Goal: Task Accomplishment & Management: Use online tool/utility

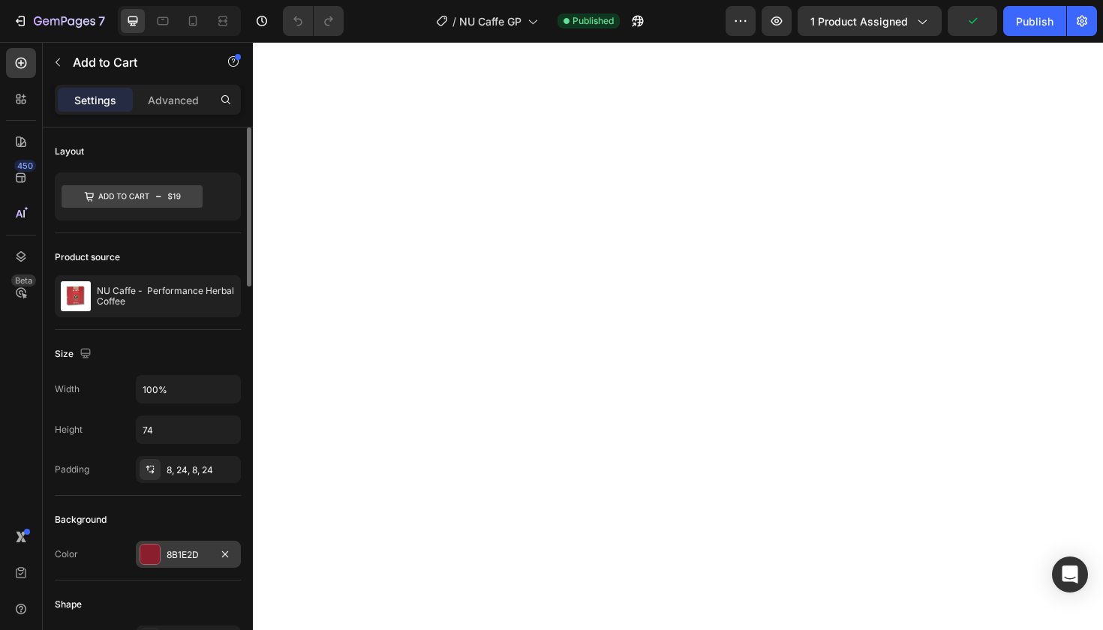
click at [192, 554] on div "8B1E2D" at bounding box center [189, 555] width 44 height 14
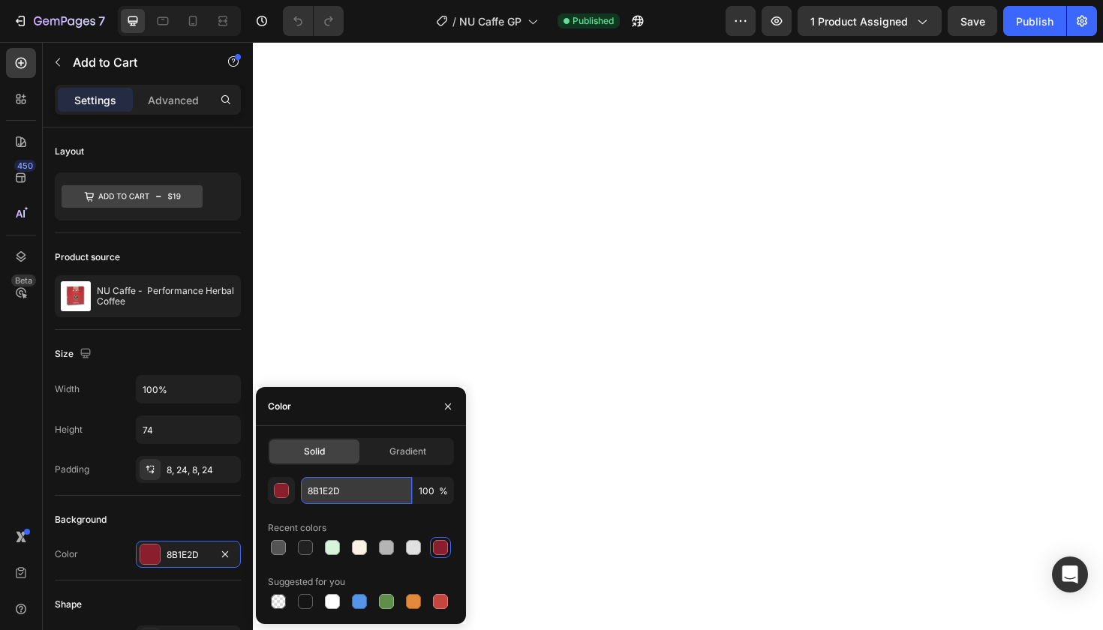
click at [317, 491] on input "8B1E2D" at bounding box center [356, 490] width 111 height 27
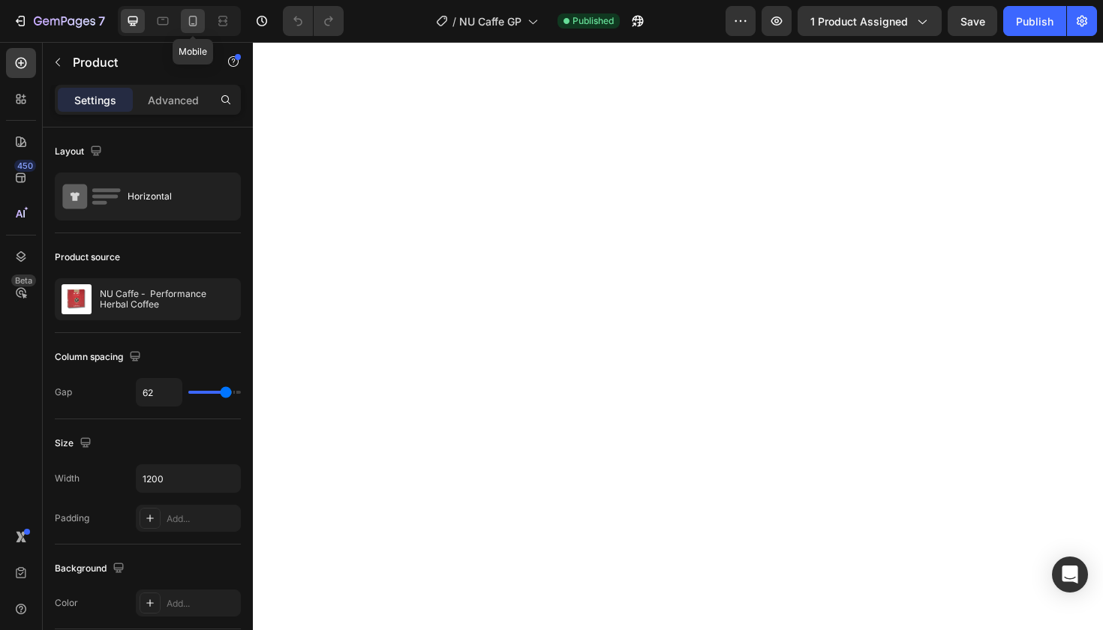
click at [191, 18] on icon at bounding box center [192, 21] width 15 height 15
type input "0"
type input "100%"
click at [129, 17] on icon at bounding box center [133, 22] width 10 height 10
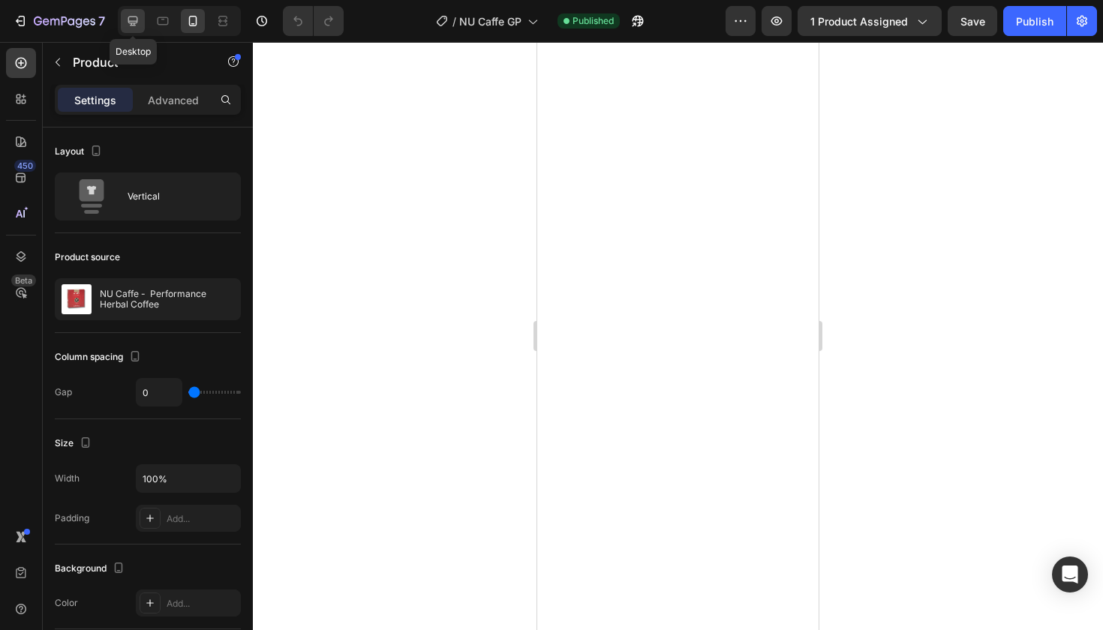
type input "62"
type input "1200"
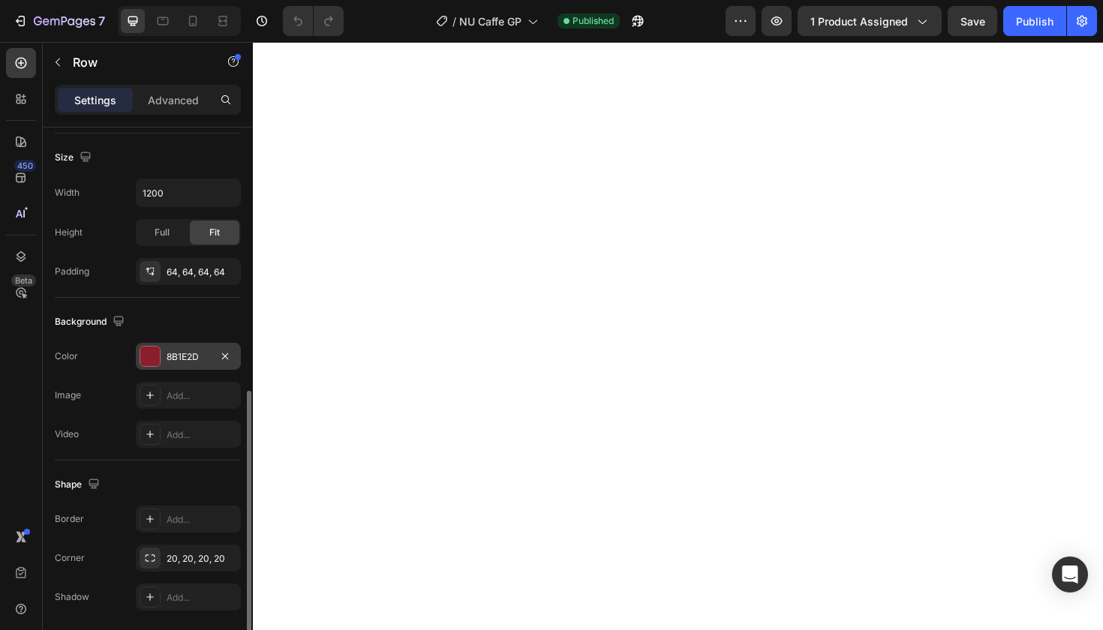
scroll to position [370, 0]
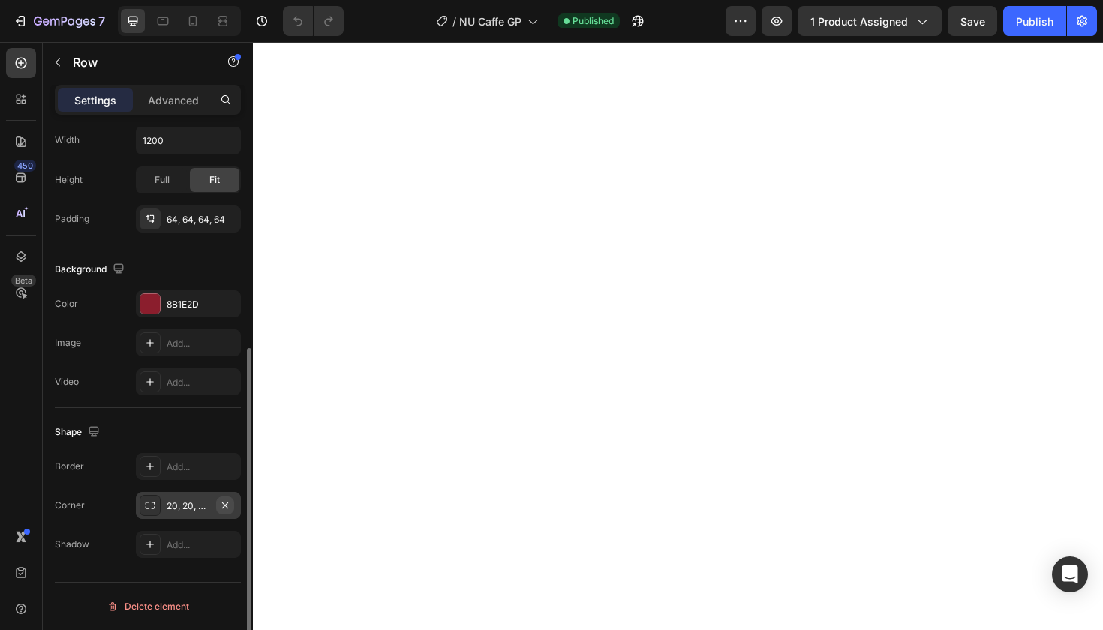
click at [228, 504] on icon "button" at bounding box center [225, 506] width 12 height 12
click at [199, 508] on div "Add..." at bounding box center [202, 507] width 71 height 14
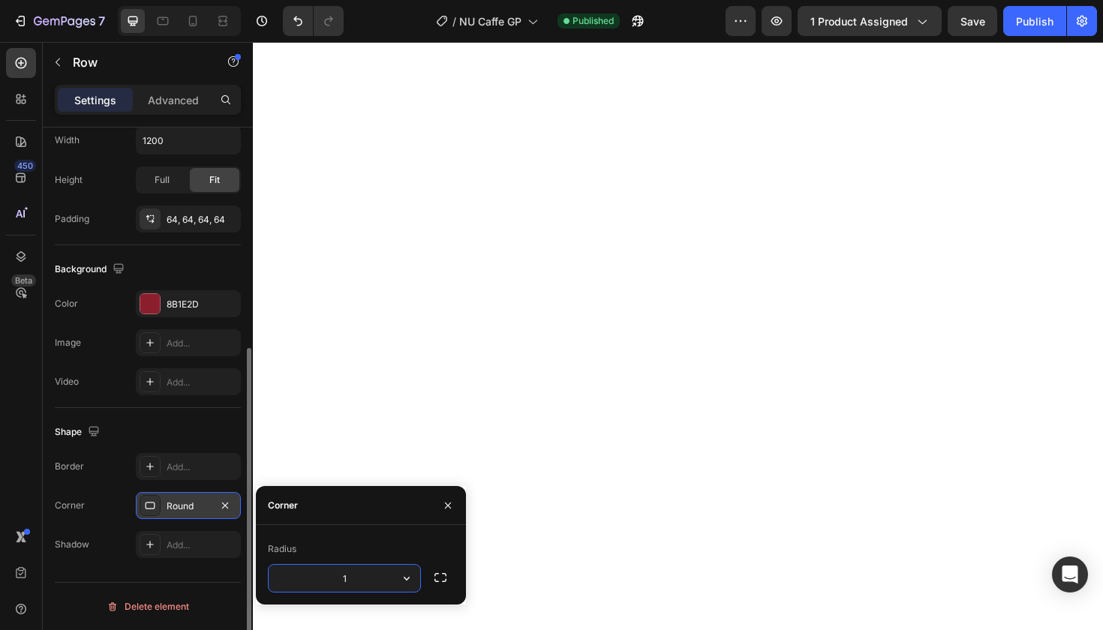
type input "15"
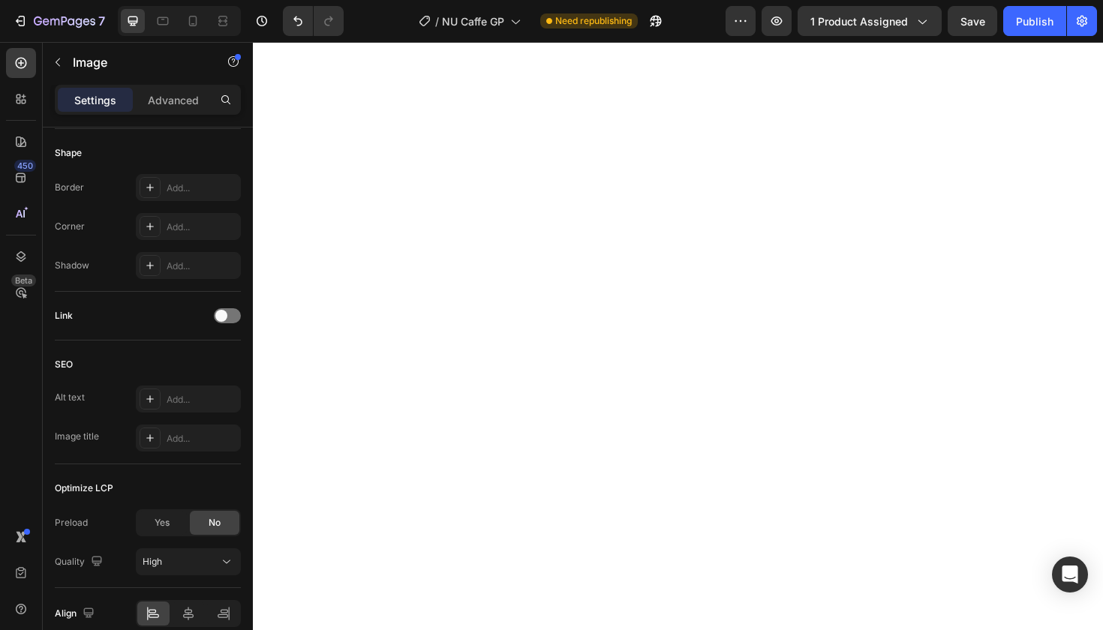
scroll to position [0, 0]
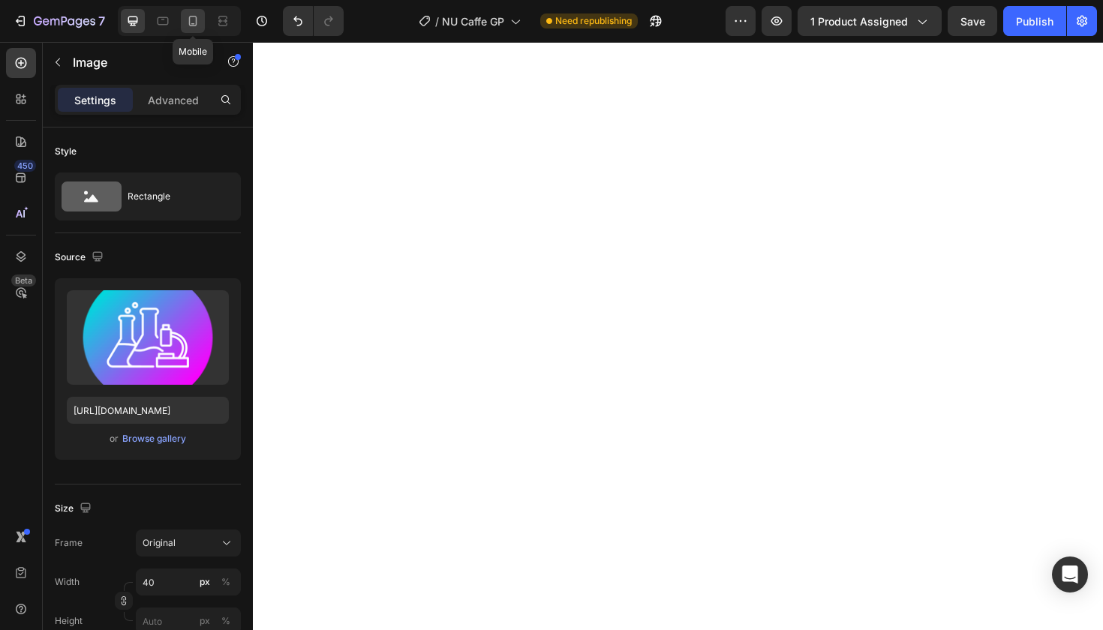
click at [190, 23] on icon at bounding box center [193, 21] width 8 height 11
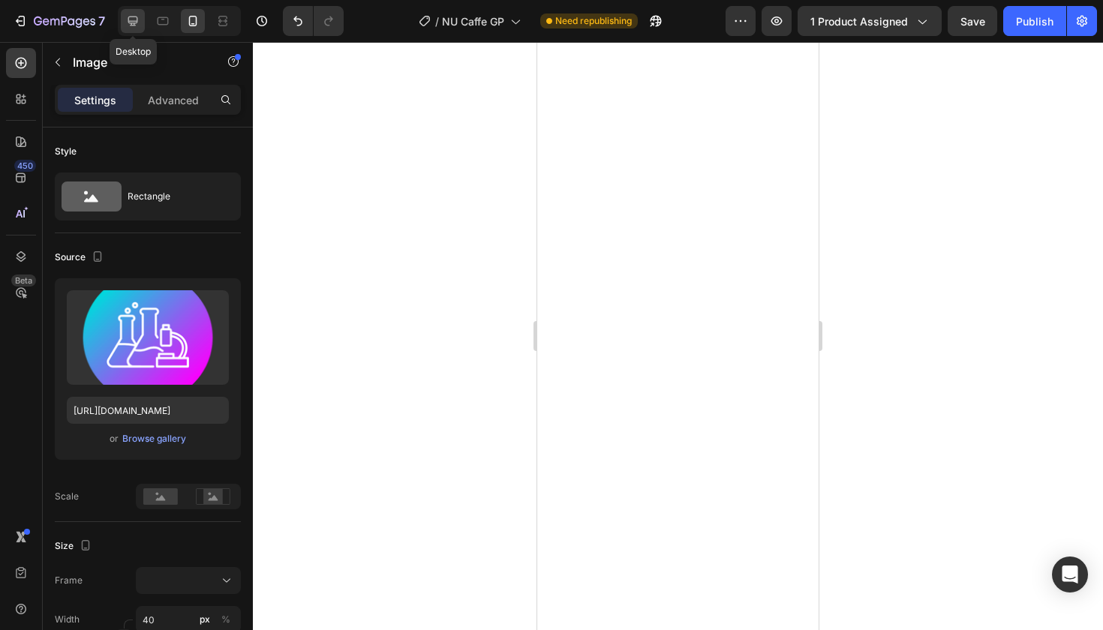
click at [137, 22] on icon at bounding box center [133, 22] width 10 height 10
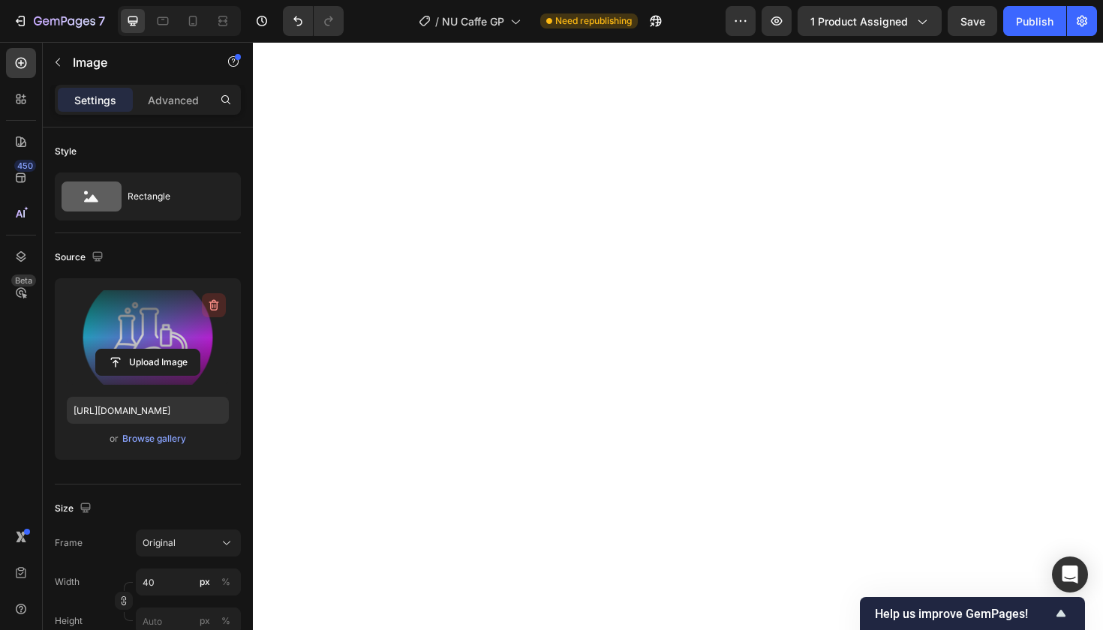
click at [212, 304] on icon "button" at bounding box center [213, 305] width 15 height 15
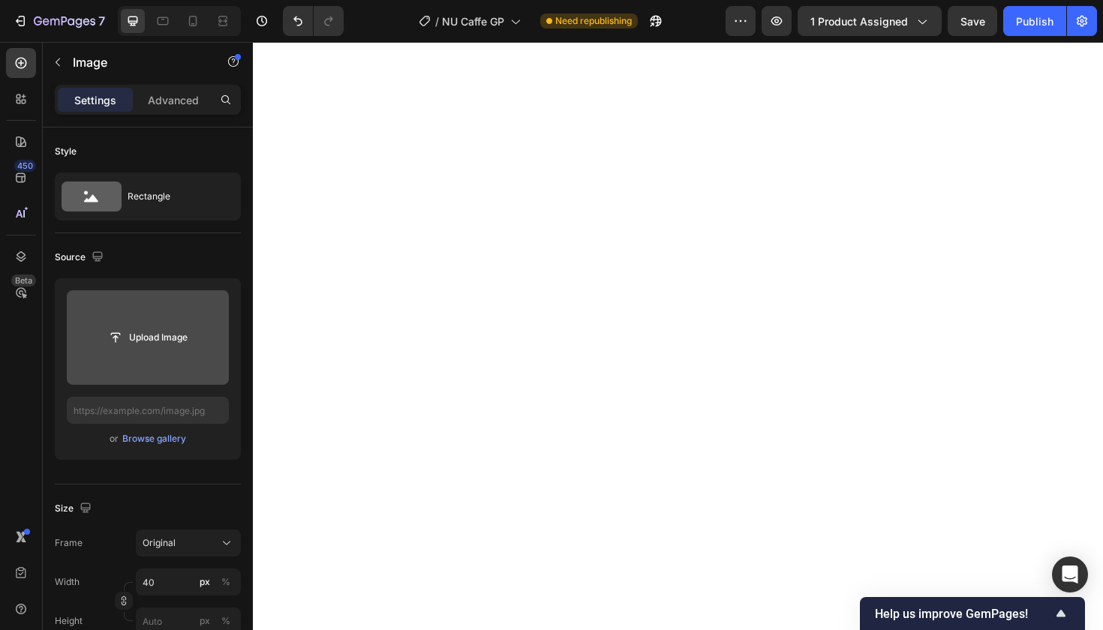
click at [163, 338] on input "file" at bounding box center [148, 338] width 104 height 26
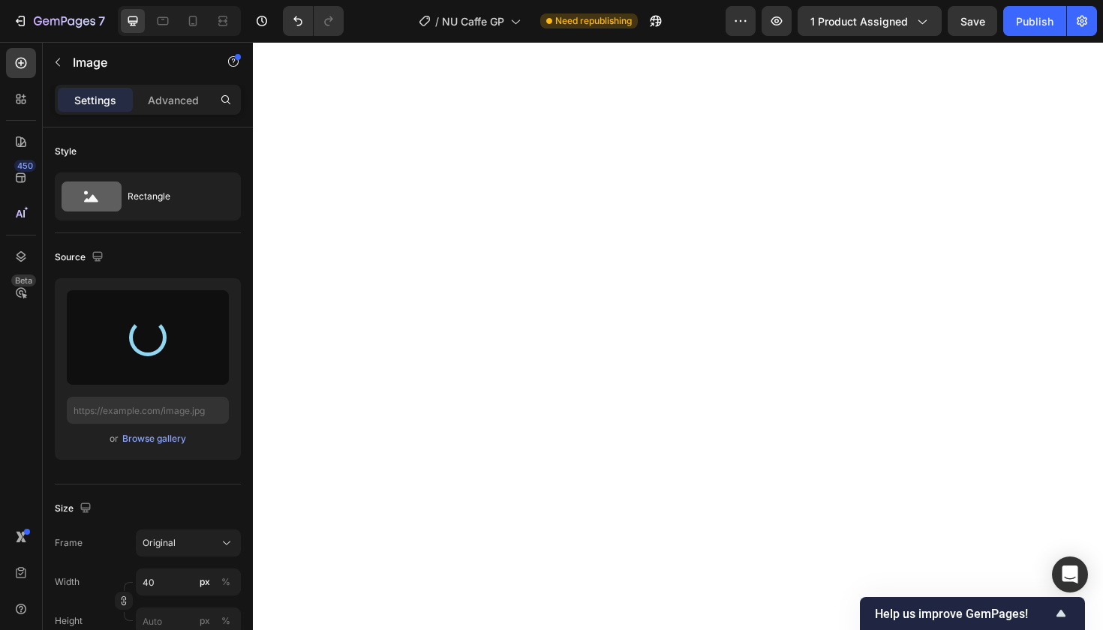
type input "[URL][DOMAIN_NAME]"
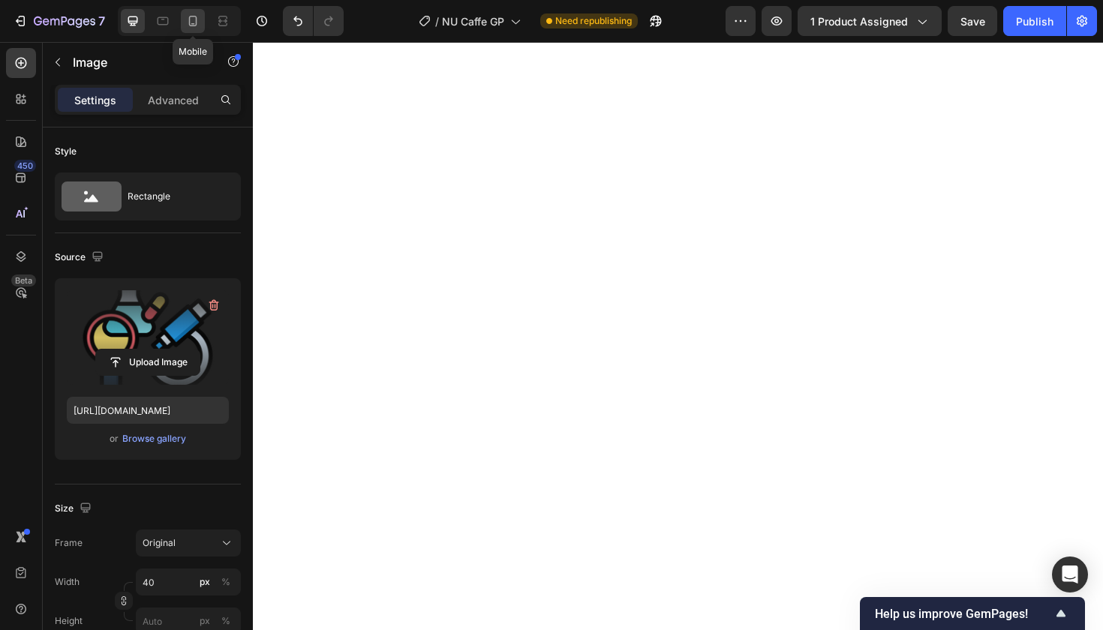
click at [191, 20] on icon at bounding box center [192, 21] width 15 height 15
click at [402, 242] on div at bounding box center [678, 336] width 850 height 588
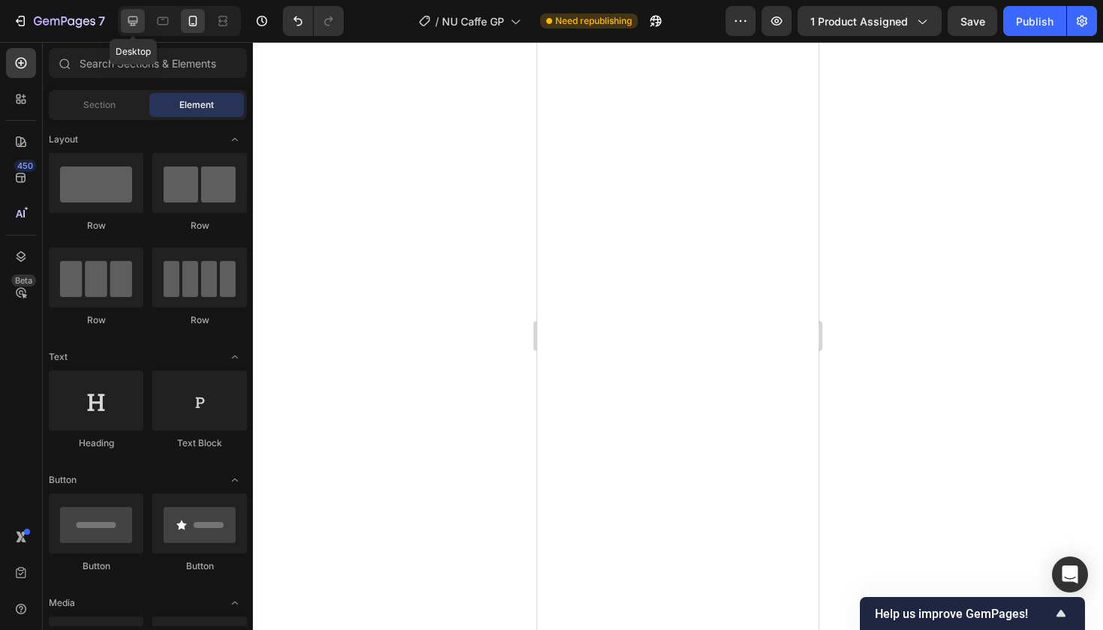
click at [133, 21] on icon at bounding box center [133, 22] width 10 height 10
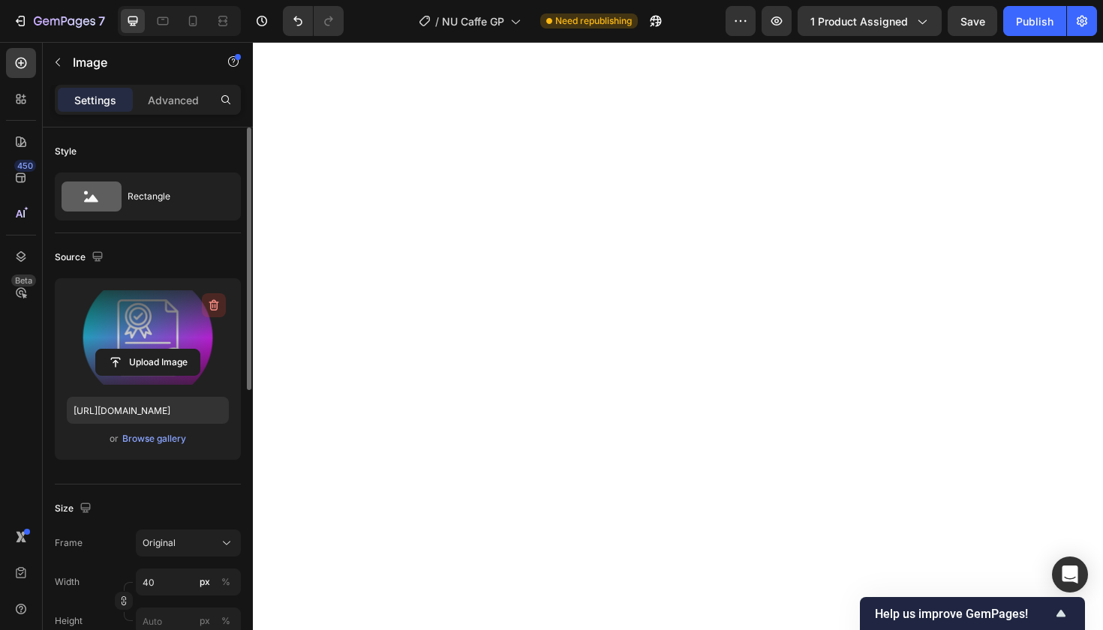
click at [217, 300] on icon "button" at bounding box center [213, 305] width 15 height 15
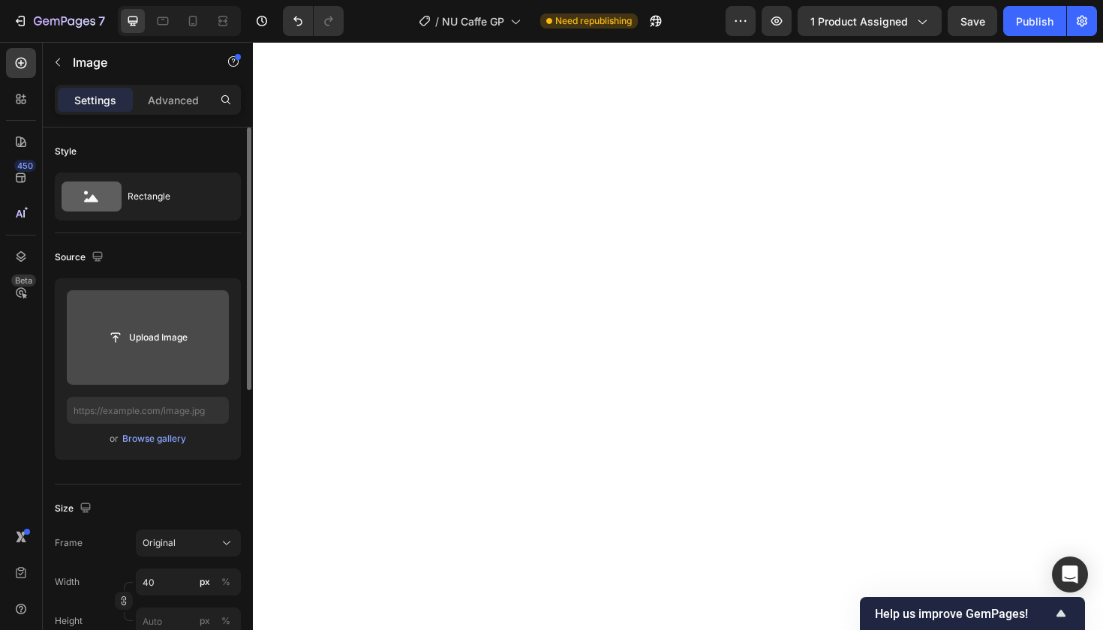
click at [162, 341] on input "file" at bounding box center [148, 338] width 104 height 26
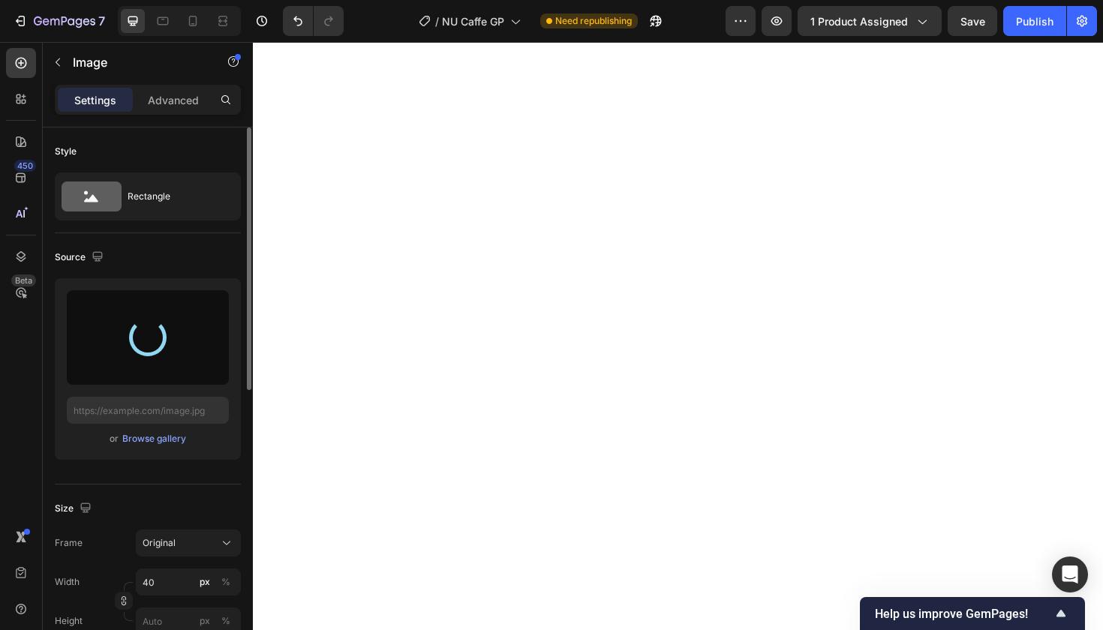
type input "[URL][DOMAIN_NAME]"
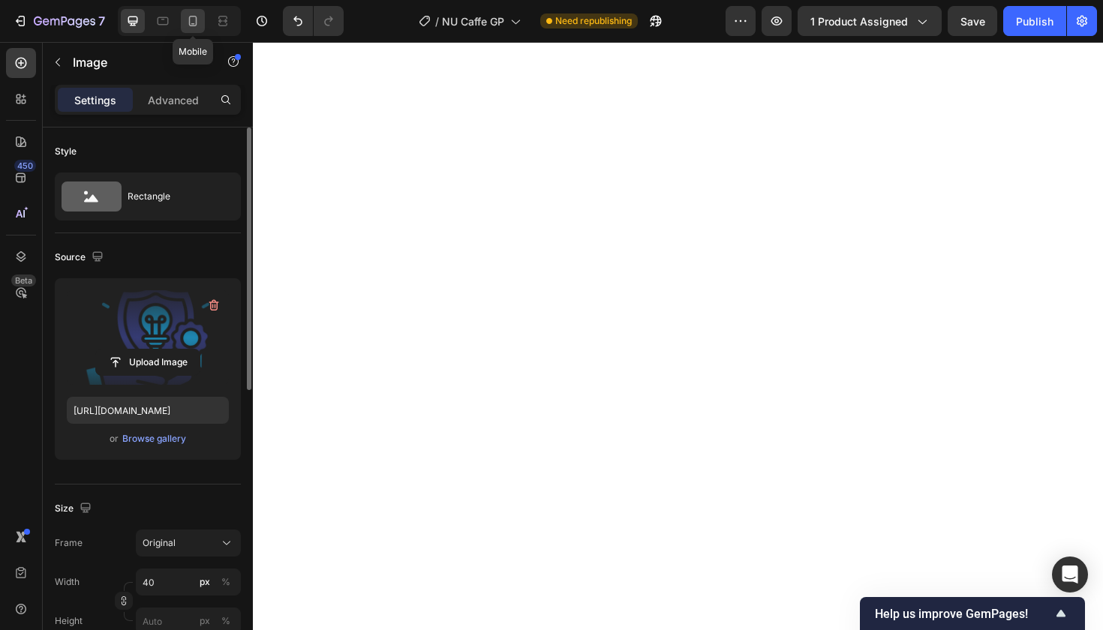
click at [193, 12] on div at bounding box center [193, 21] width 24 height 24
click at [338, 179] on div at bounding box center [678, 336] width 850 height 588
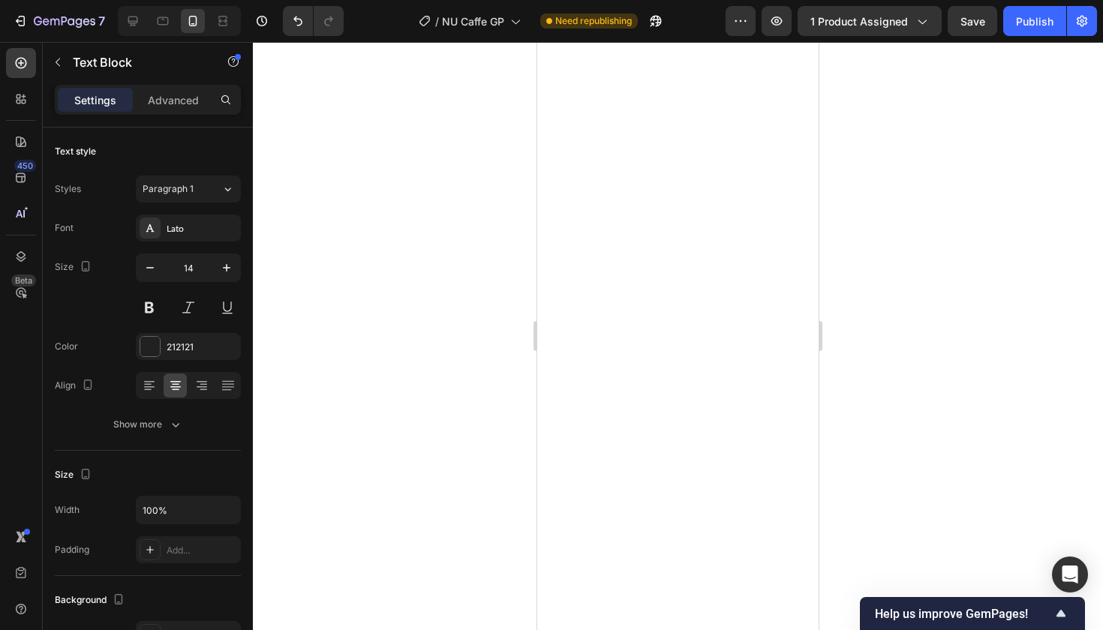
click at [512, 419] on div at bounding box center [678, 336] width 850 height 588
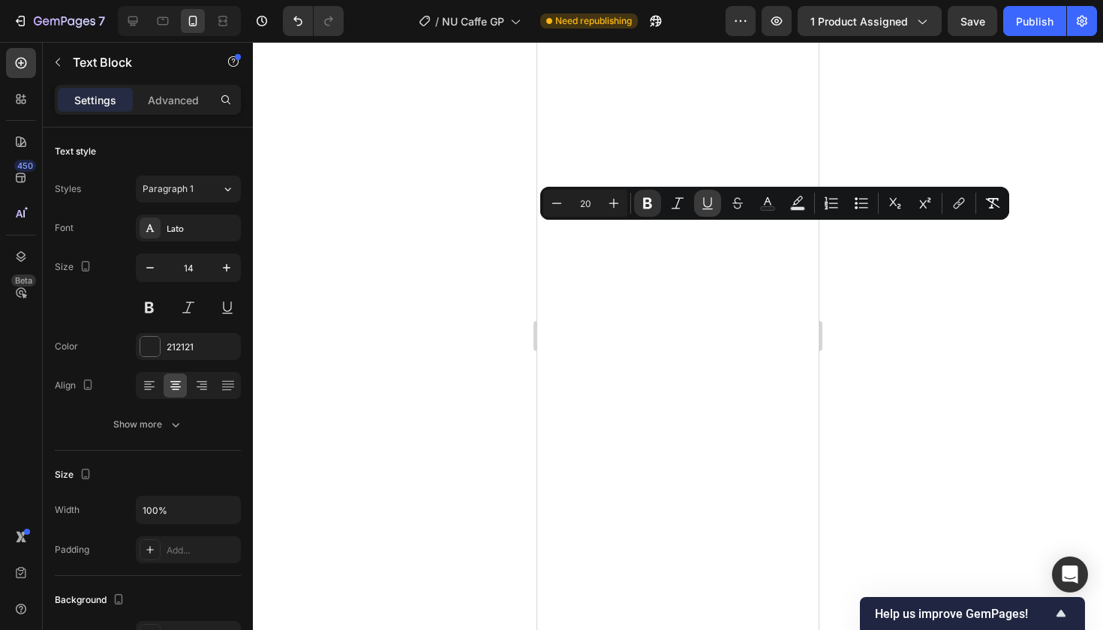
click at [708, 203] on icon "Editor contextual toolbar" at bounding box center [707, 203] width 15 height 15
click at [883, 298] on div at bounding box center [678, 336] width 850 height 588
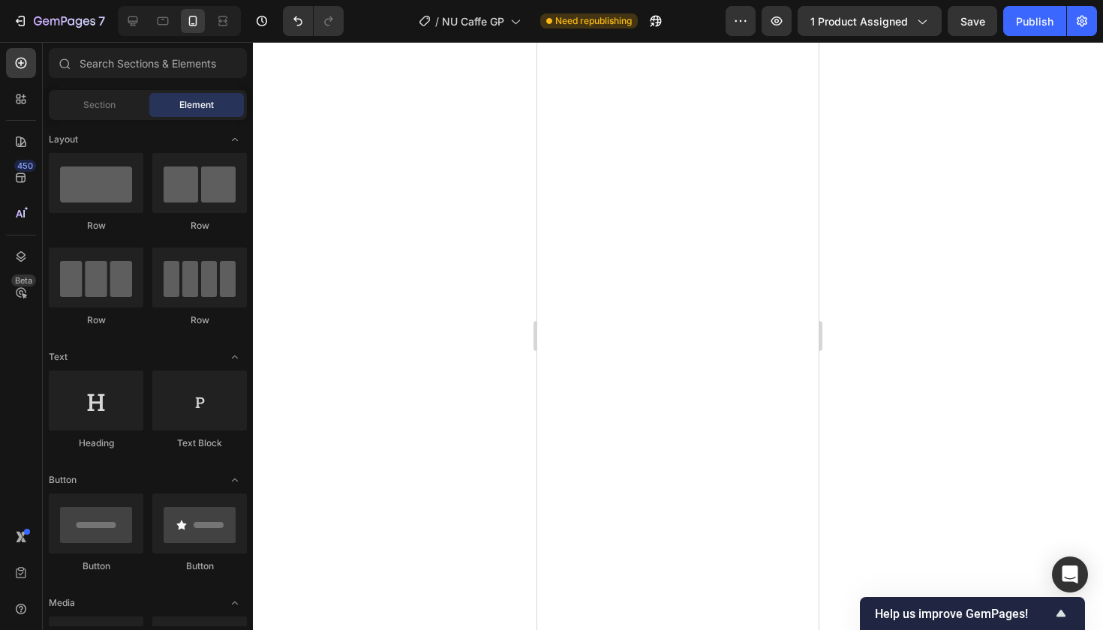
click at [883, 298] on div at bounding box center [678, 336] width 850 height 588
click at [126, 20] on icon at bounding box center [132, 21] width 15 height 15
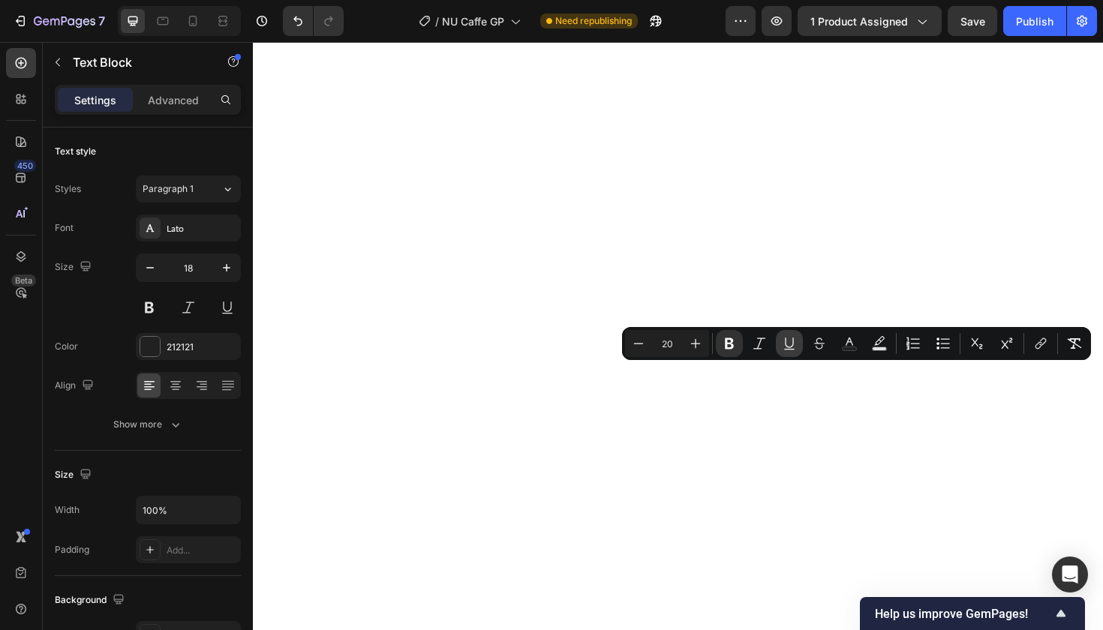
click at [792, 345] on icon "Editor contextual toolbar" at bounding box center [789, 343] width 8 height 11
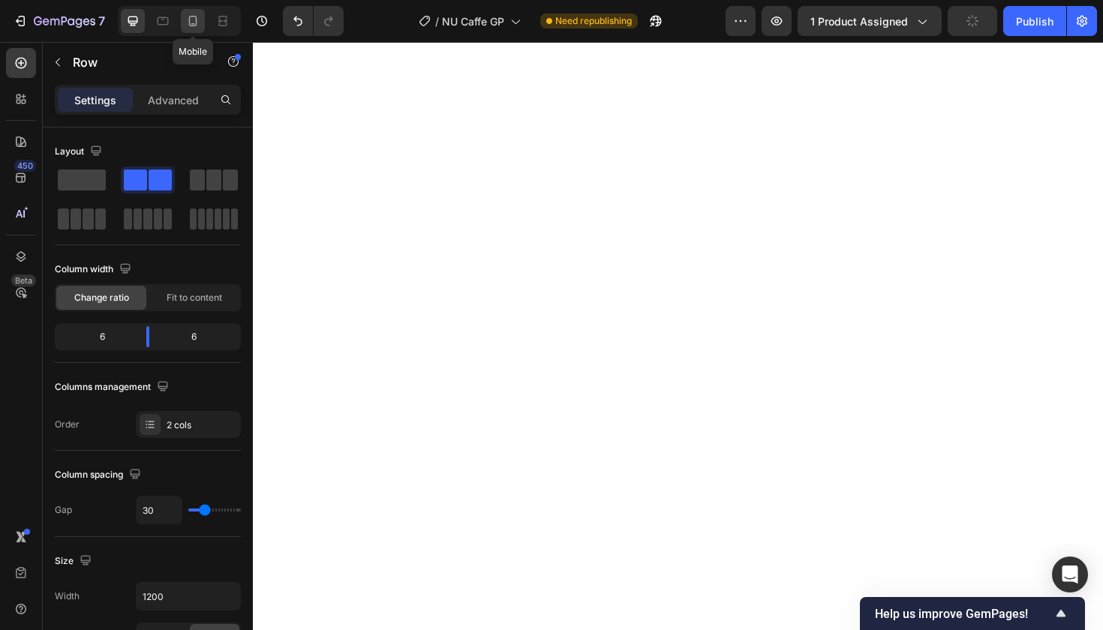
click at [191, 19] on icon at bounding box center [192, 21] width 15 height 15
type input "0"
type input "100%"
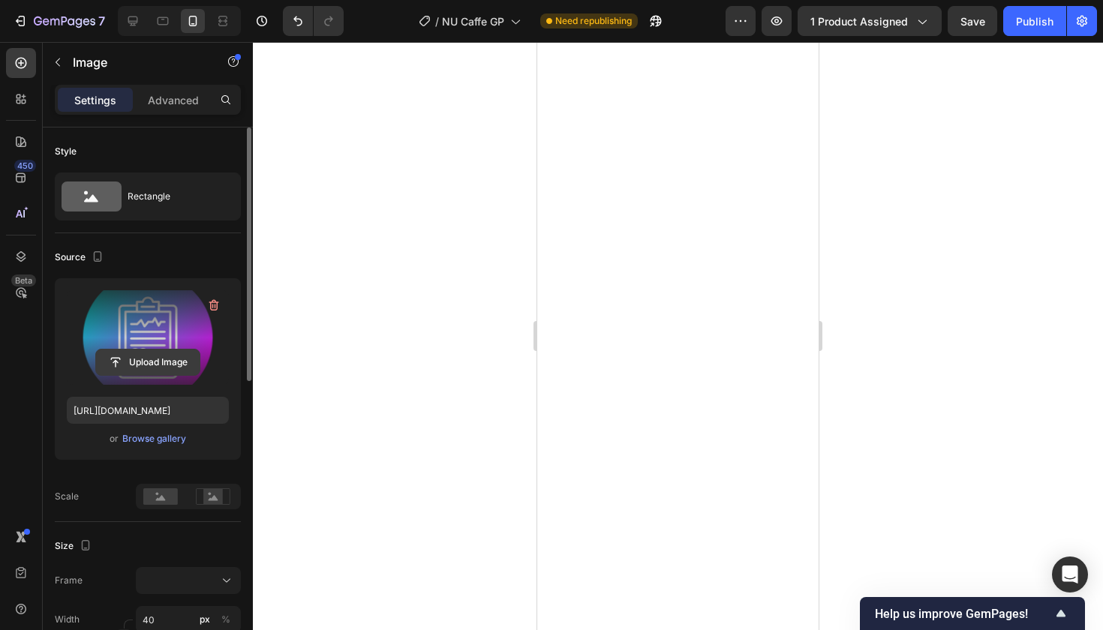
click at [165, 362] on input "file" at bounding box center [148, 363] width 104 height 26
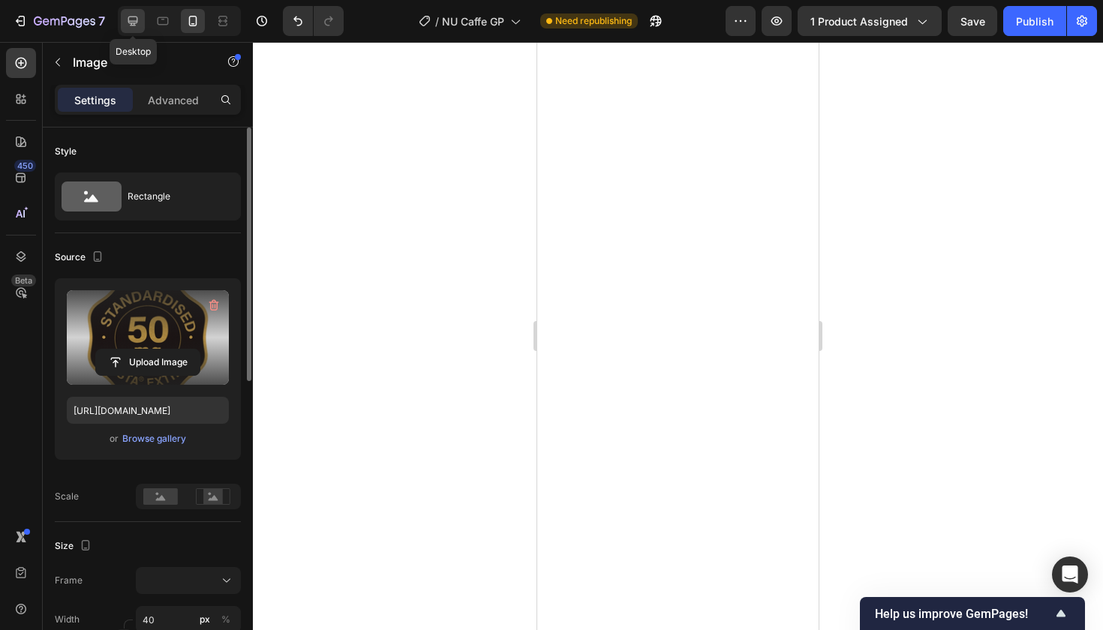
click at [132, 20] on icon at bounding box center [132, 21] width 15 height 15
type input "[URL][DOMAIN_NAME]"
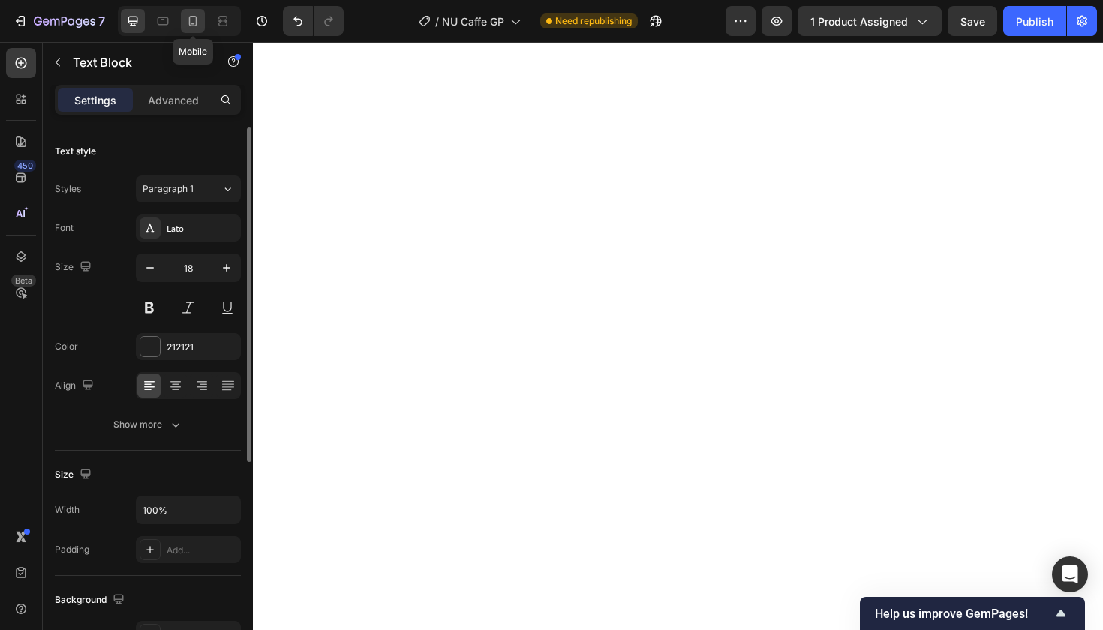
click at [197, 23] on icon at bounding box center [193, 21] width 8 height 11
type input "14"
click at [503, 315] on div at bounding box center [678, 336] width 850 height 588
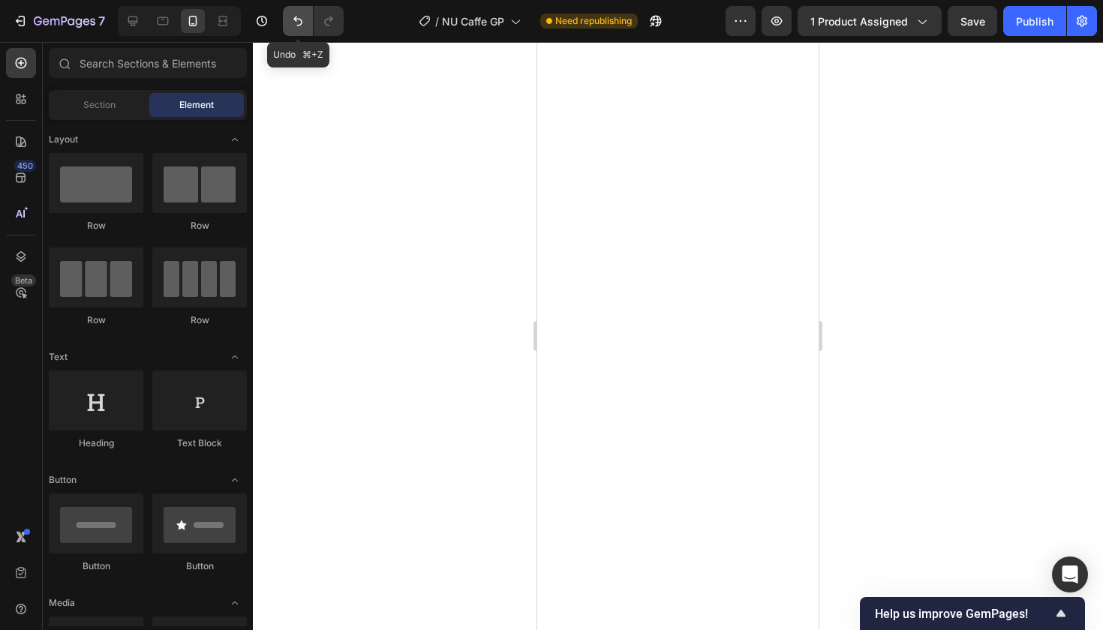
click at [296, 20] on icon "Undo/Redo" at bounding box center [297, 22] width 9 height 10
click at [131, 23] on icon at bounding box center [133, 22] width 10 height 10
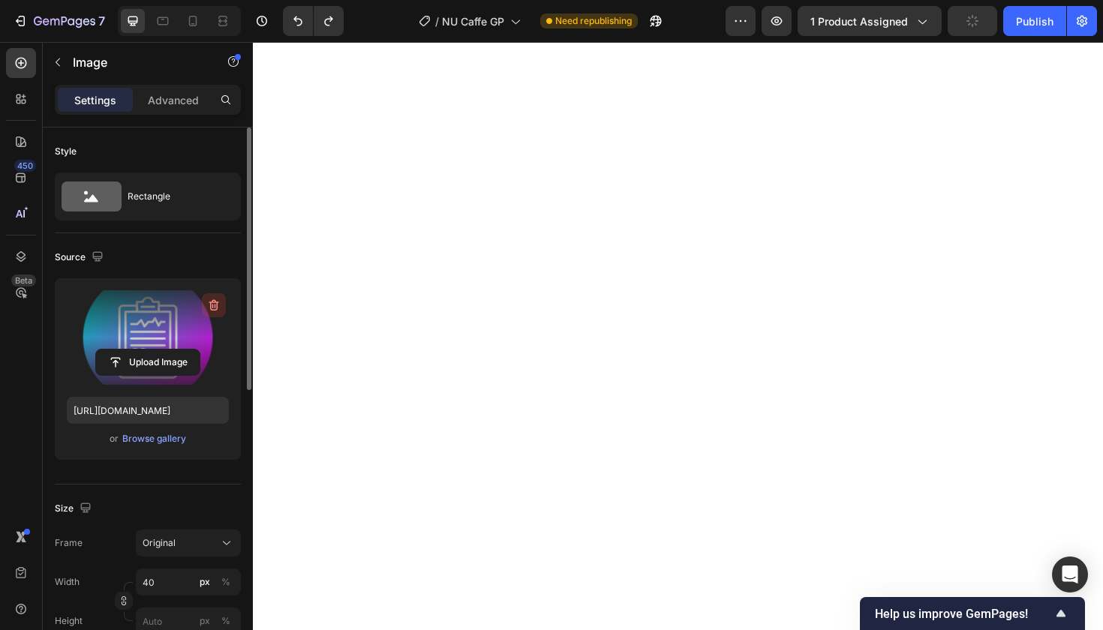
click at [213, 302] on icon "button" at bounding box center [214, 305] width 10 height 11
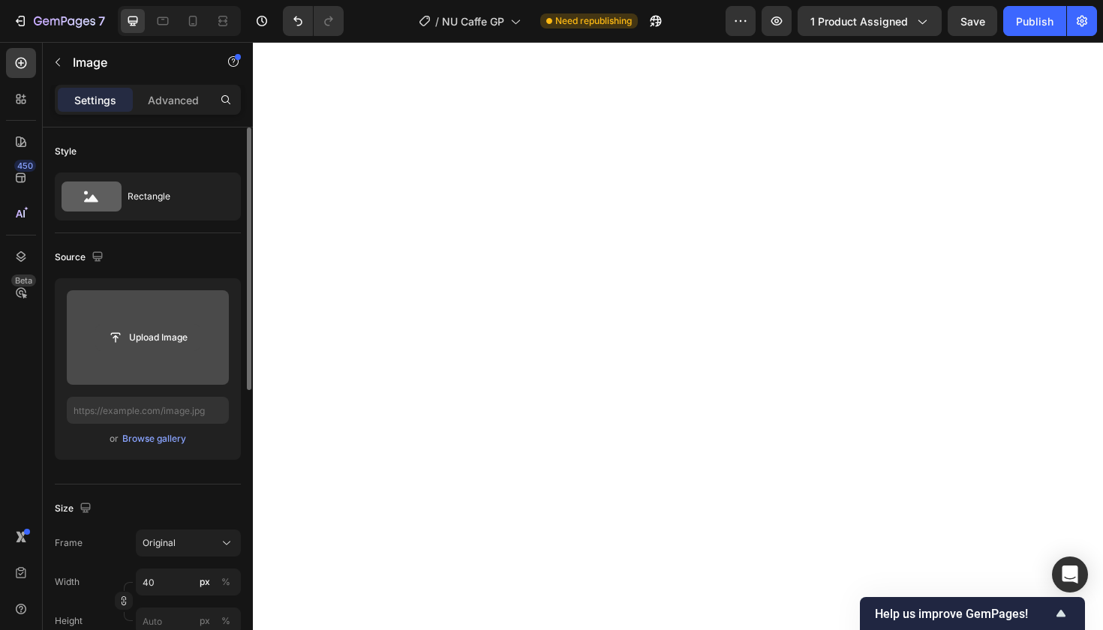
click at [165, 332] on input "file" at bounding box center [148, 338] width 104 height 26
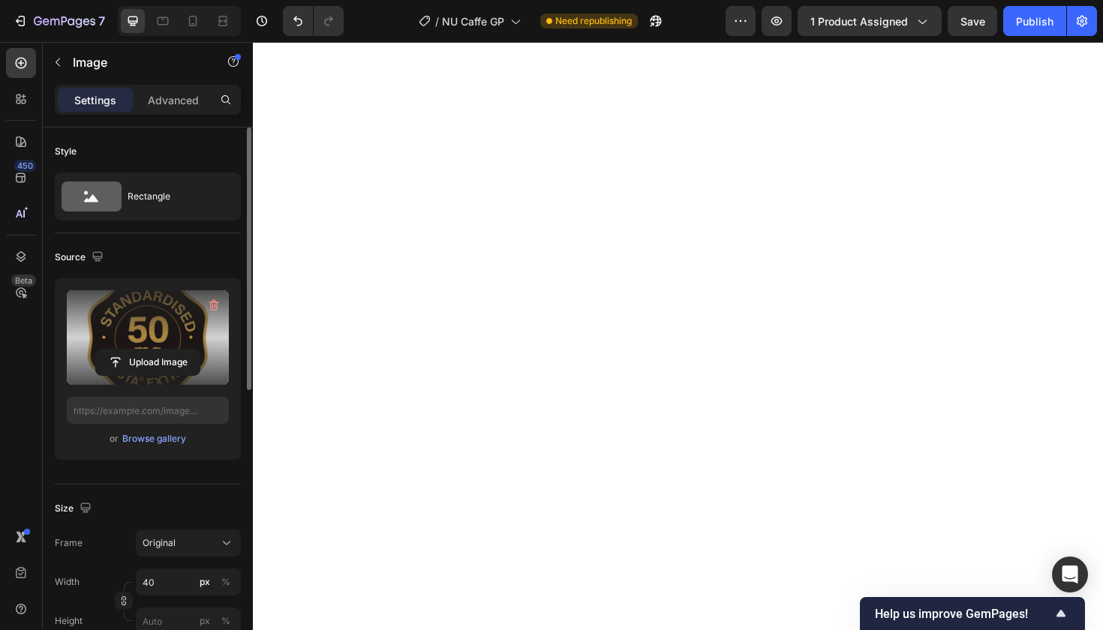
type input "[URL][DOMAIN_NAME]"
click at [189, 22] on icon at bounding box center [193, 21] width 8 height 11
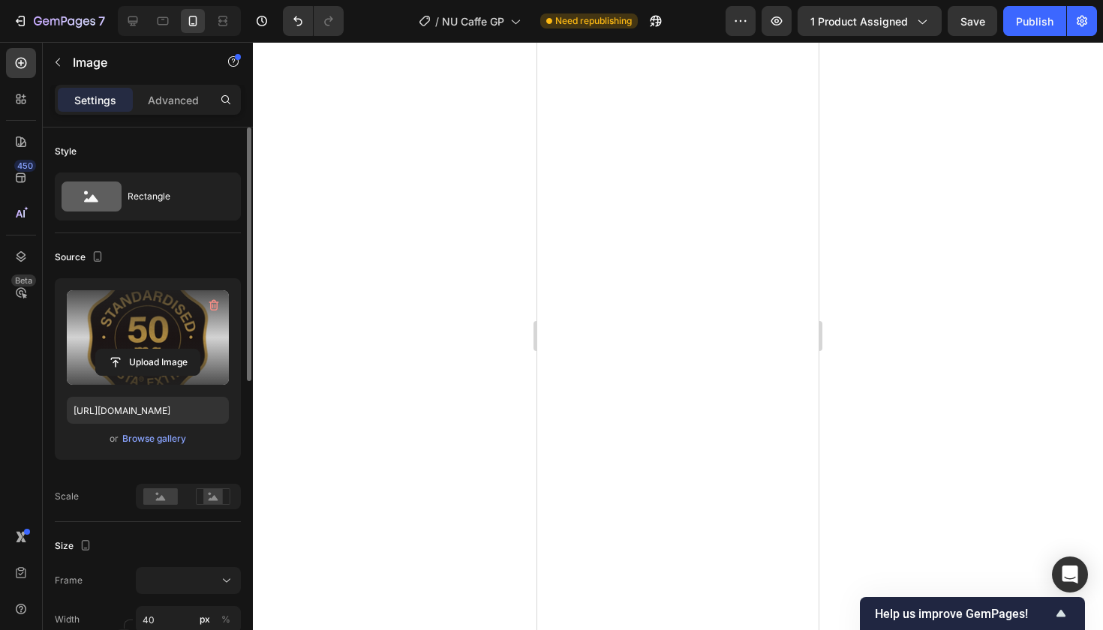
click at [458, 219] on div at bounding box center [678, 336] width 850 height 588
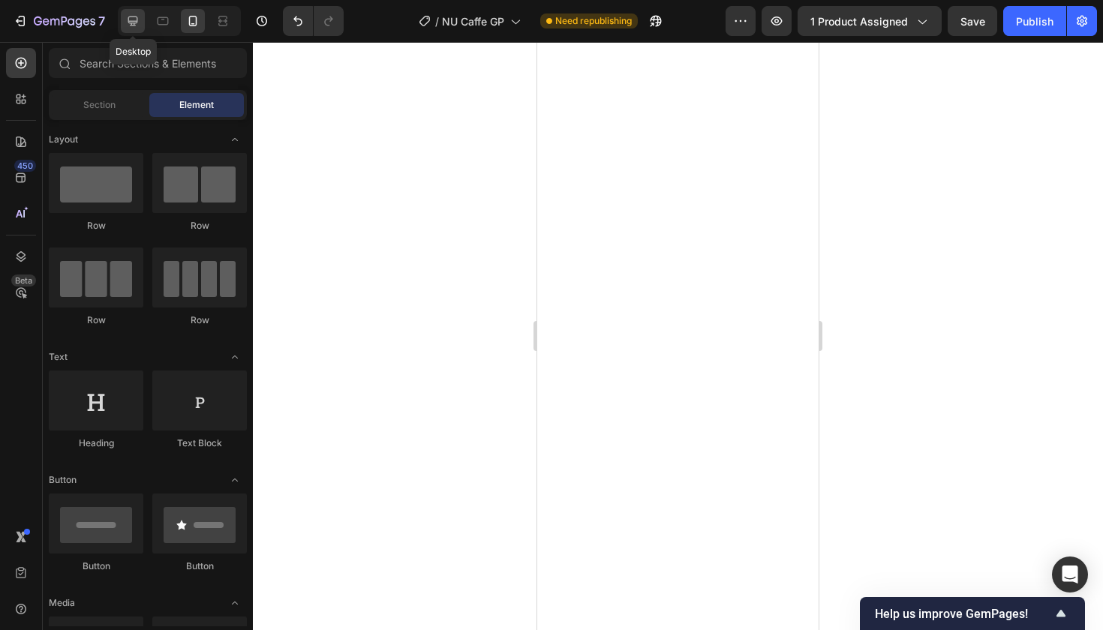
click at [132, 17] on icon at bounding box center [133, 22] width 10 height 10
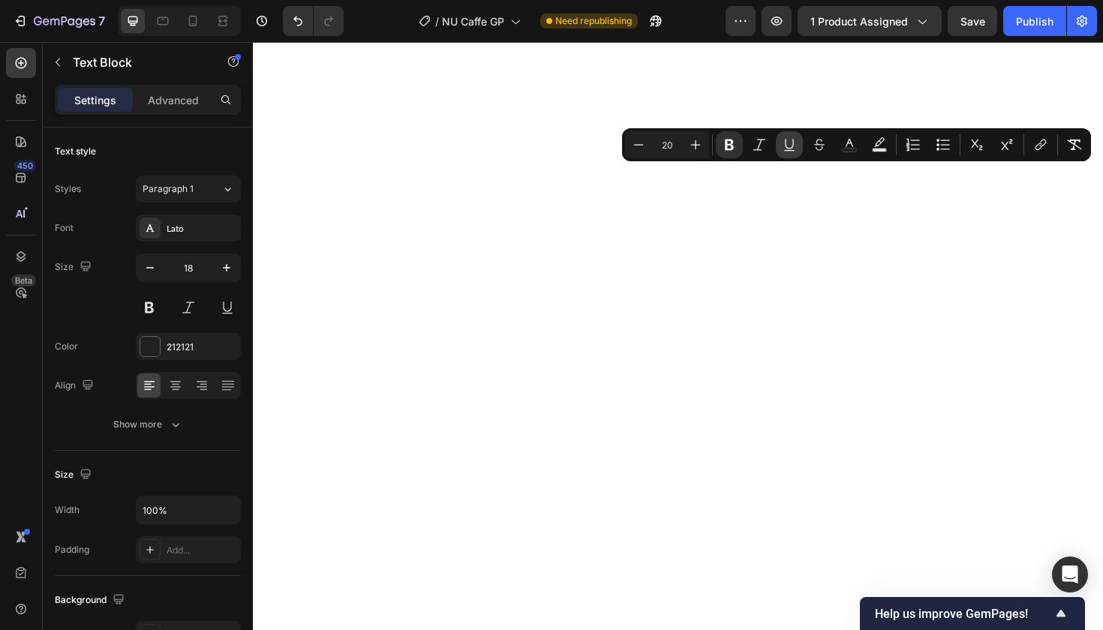
click at [786, 141] on icon "Editor contextual toolbar" at bounding box center [789, 144] width 15 height 15
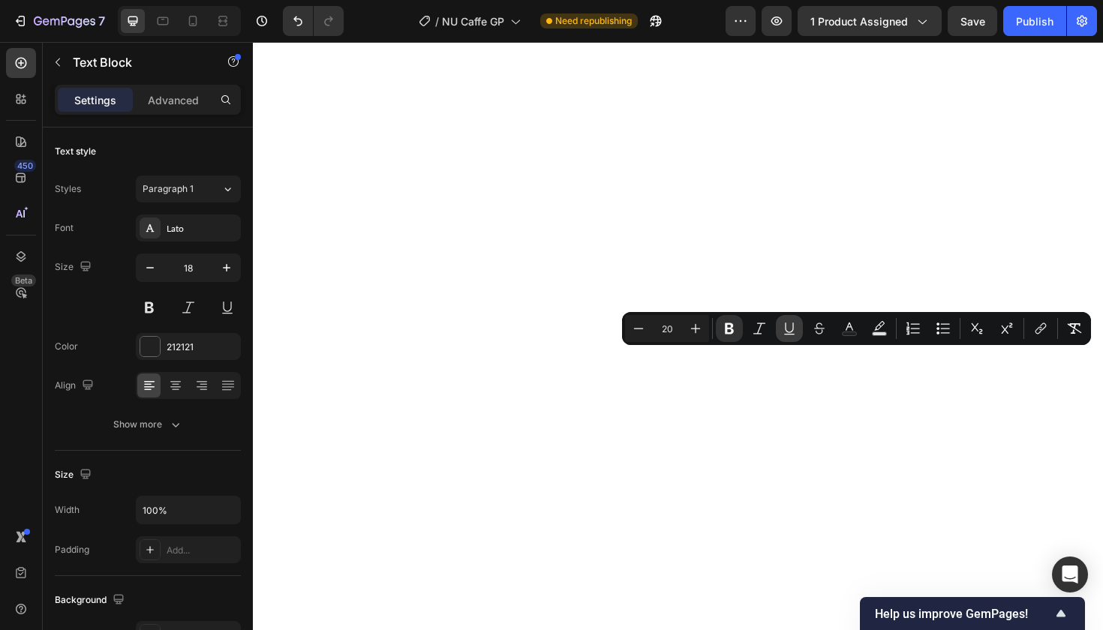
click at [791, 327] on icon "Editor contextual toolbar" at bounding box center [789, 328] width 15 height 15
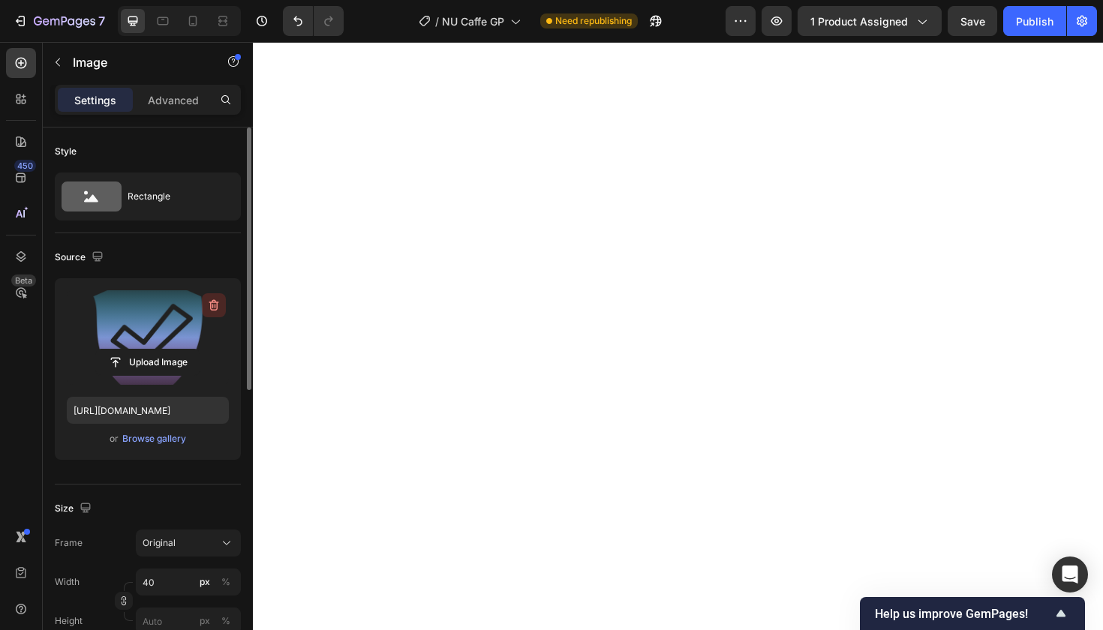
click at [215, 304] on icon "button" at bounding box center [213, 305] width 15 height 15
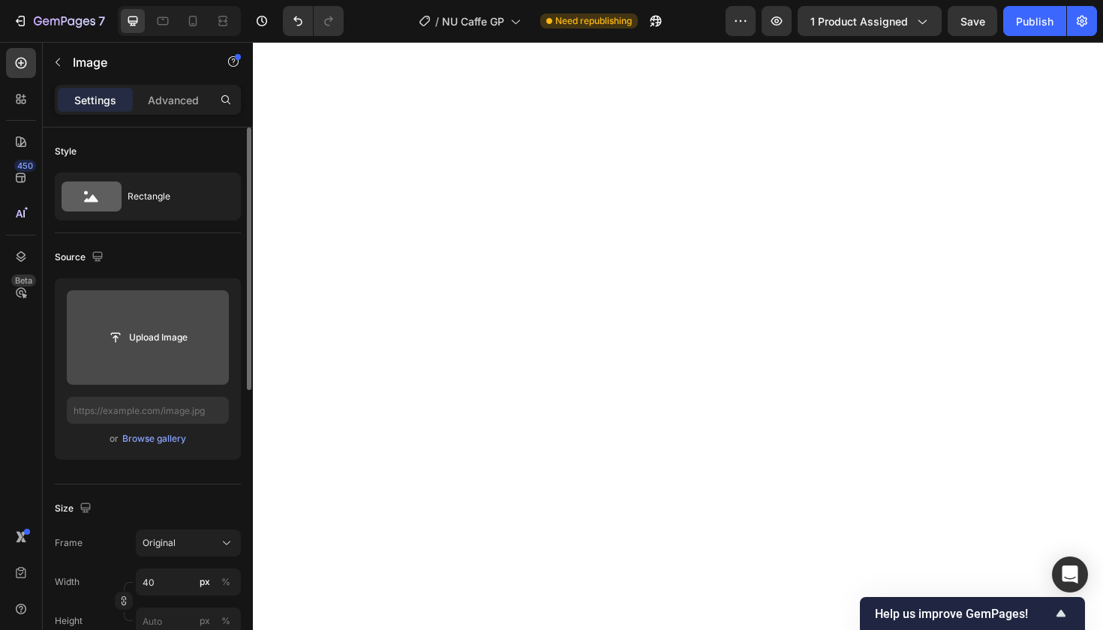
click at [174, 338] on input "file" at bounding box center [148, 338] width 104 height 26
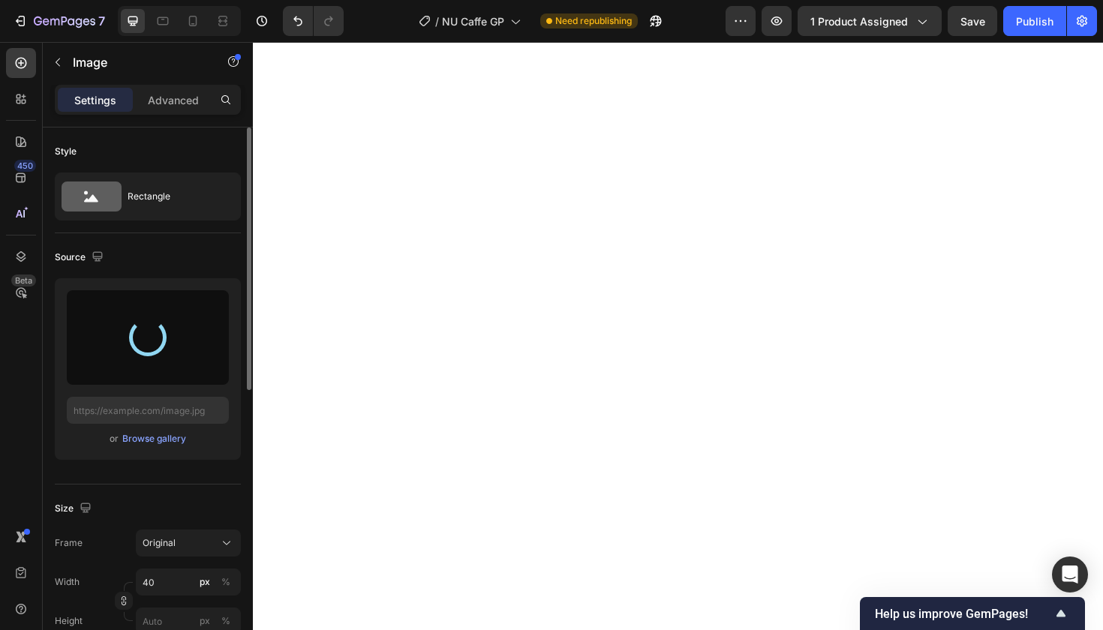
type input "[URL][DOMAIN_NAME]"
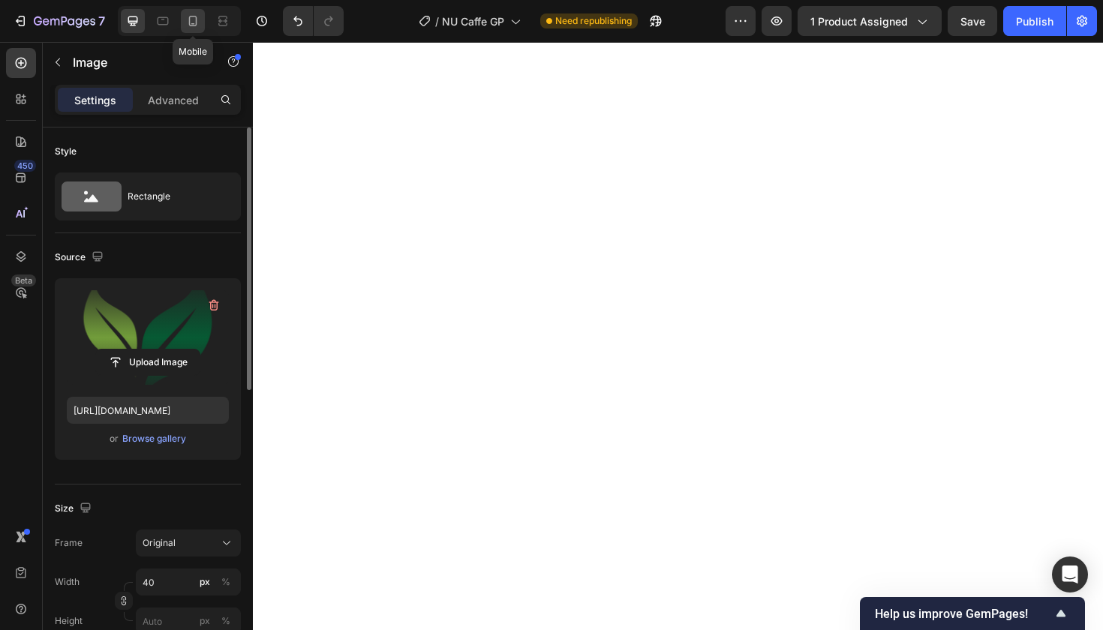
click at [191, 24] on icon at bounding box center [192, 21] width 15 height 15
click at [466, 125] on div at bounding box center [678, 336] width 850 height 588
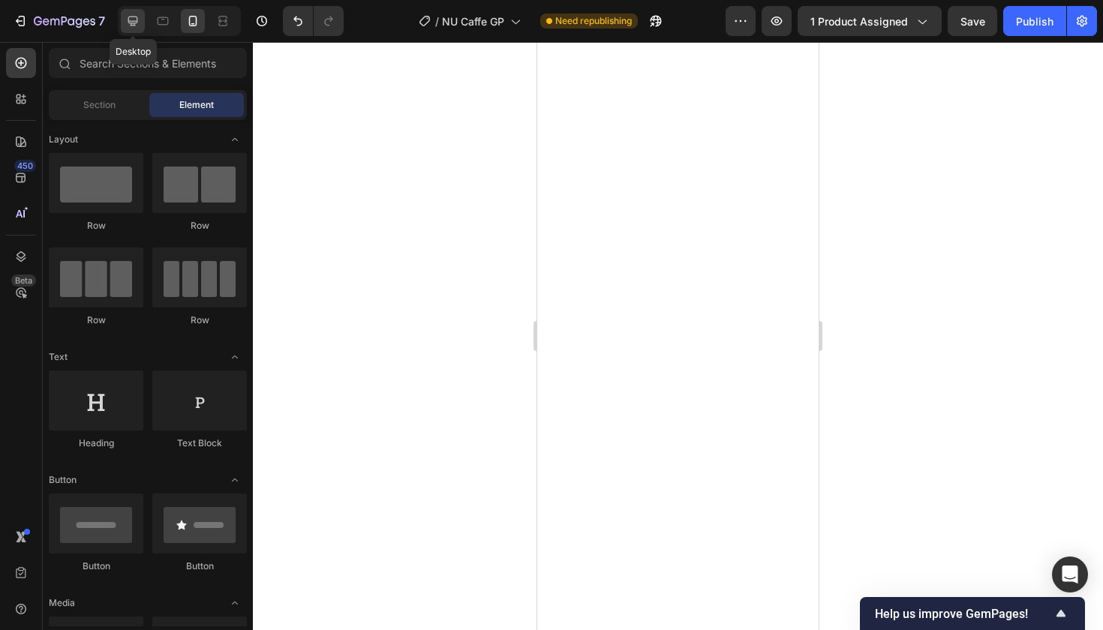
click at [136, 22] on icon at bounding box center [133, 22] width 10 height 10
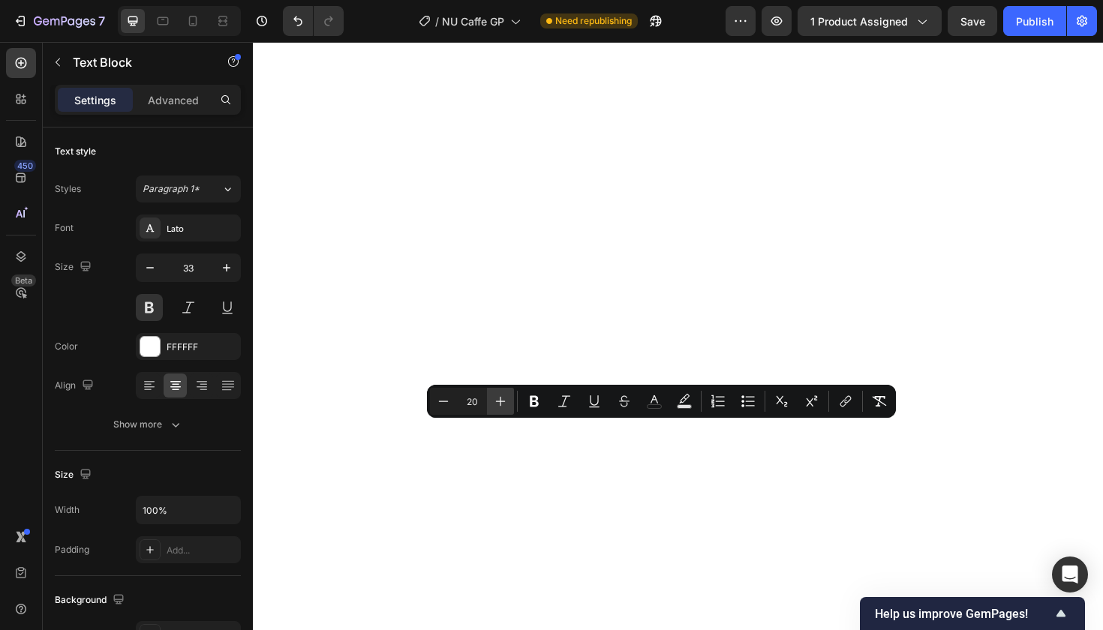
click at [502, 401] on icon "Editor contextual toolbar" at bounding box center [501, 402] width 10 height 10
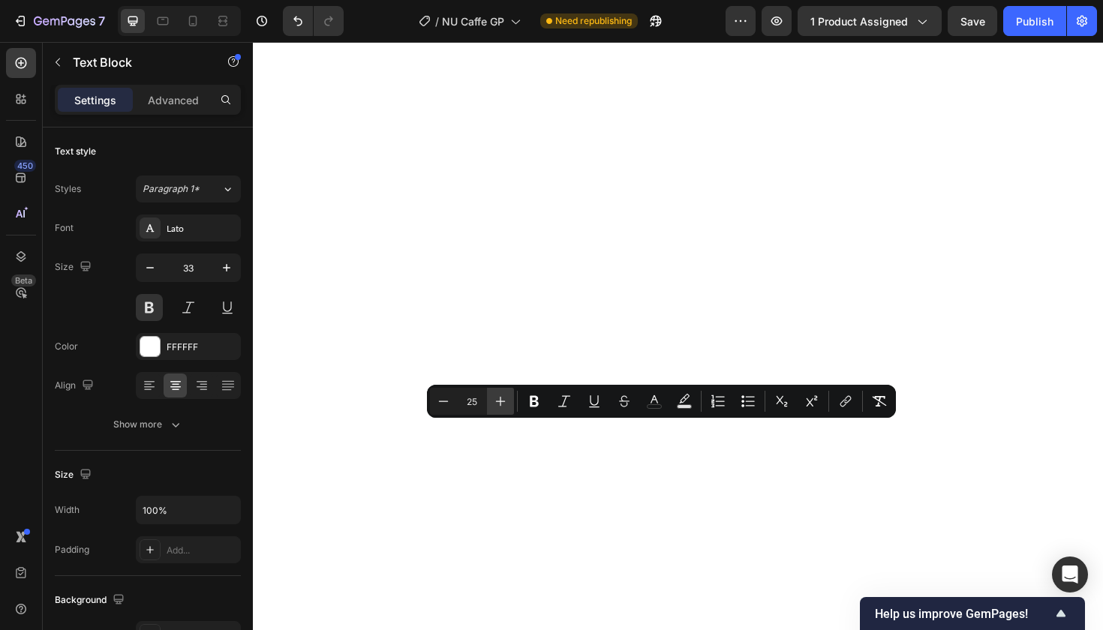
click at [502, 401] on icon "Editor contextual toolbar" at bounding box center [501, 402] width 10 height 10
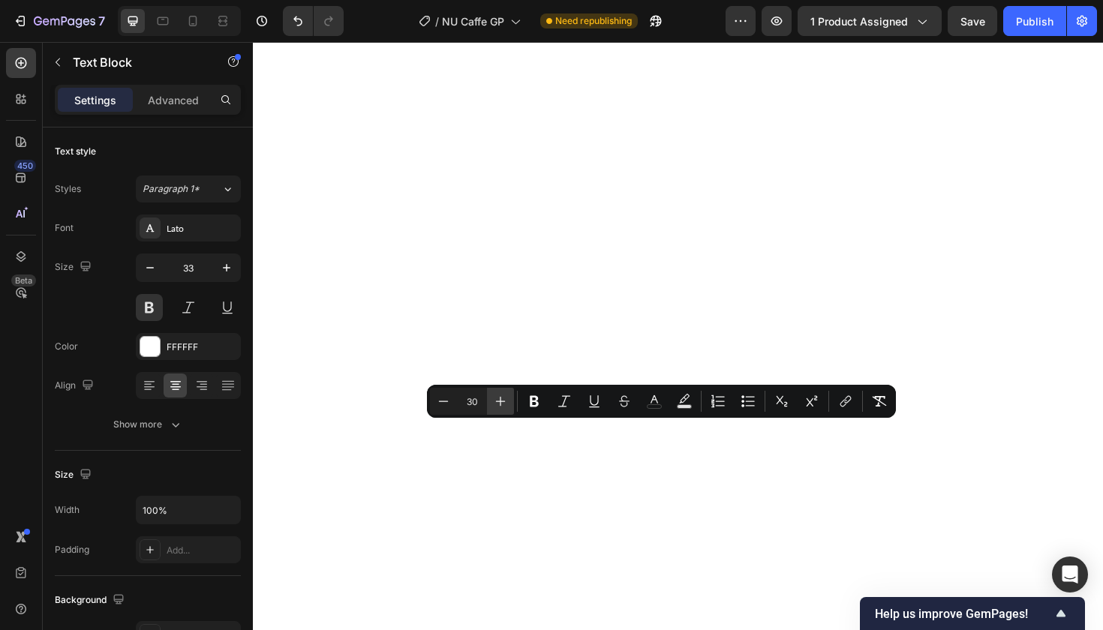
click at [502, 401] on icon "Editor contextual toolbar" at bounding box center [501, 402] width 10 height 10
type input "33"
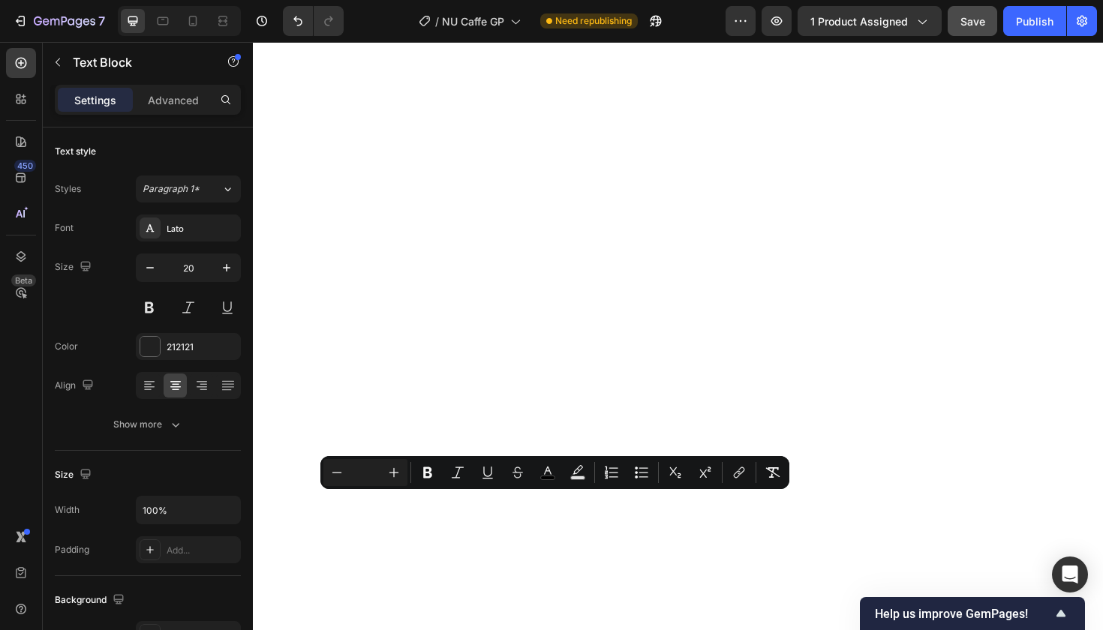
type input "20"
click at [371, 472] on input "Editor contextual toolbar" at bounding box center [365, 473] width 30 height 18
type input "20"
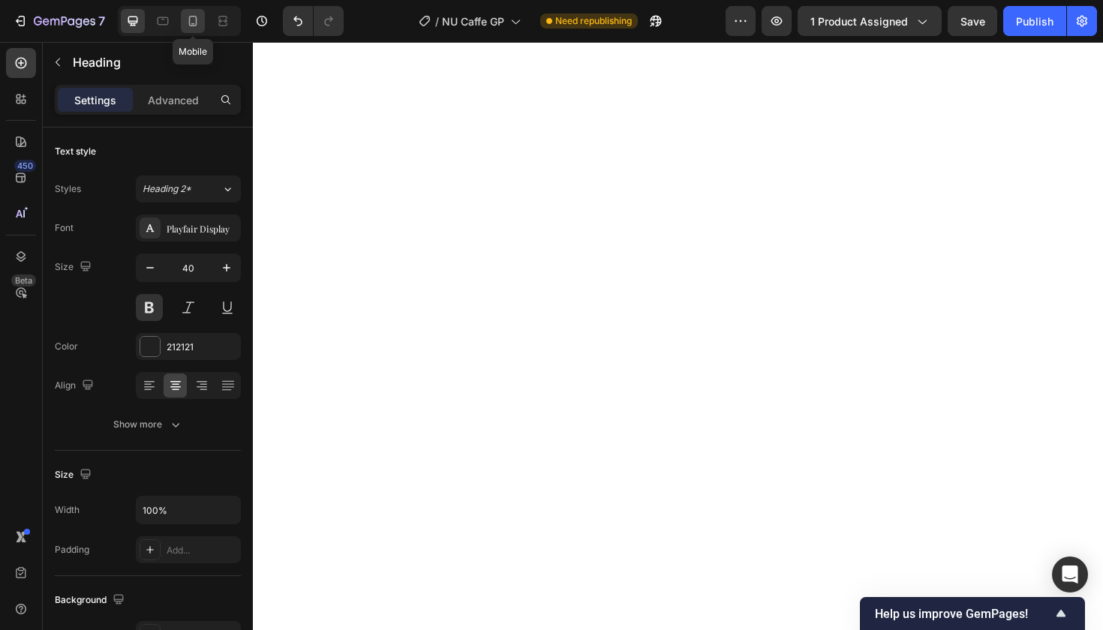
click at [194, 22] on icon at bounding box center [192, 21] width 15 height 15
click at [134, 20] on icon at bounding box center [132, 21] width 15 height 15
type input "40"
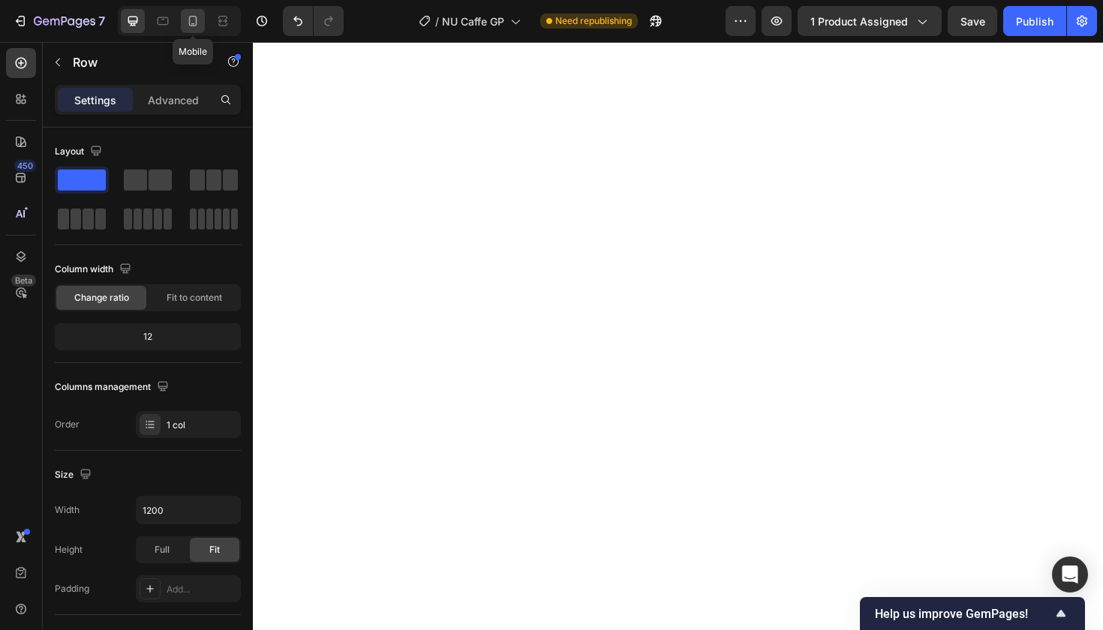
click at [193, 23] on icon at bounding box center [193, 24] width 4 height 2
type input "100%"
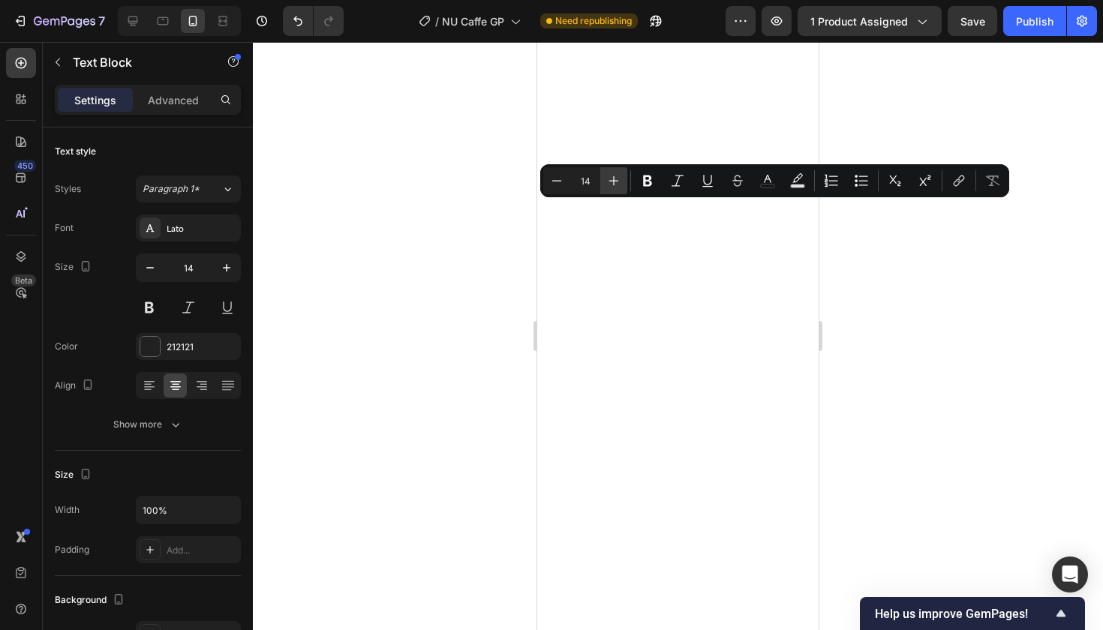
click at [617, 175] on icon "Editor contextual toolbar" at bounding box center [613, 180] width 15 height 15
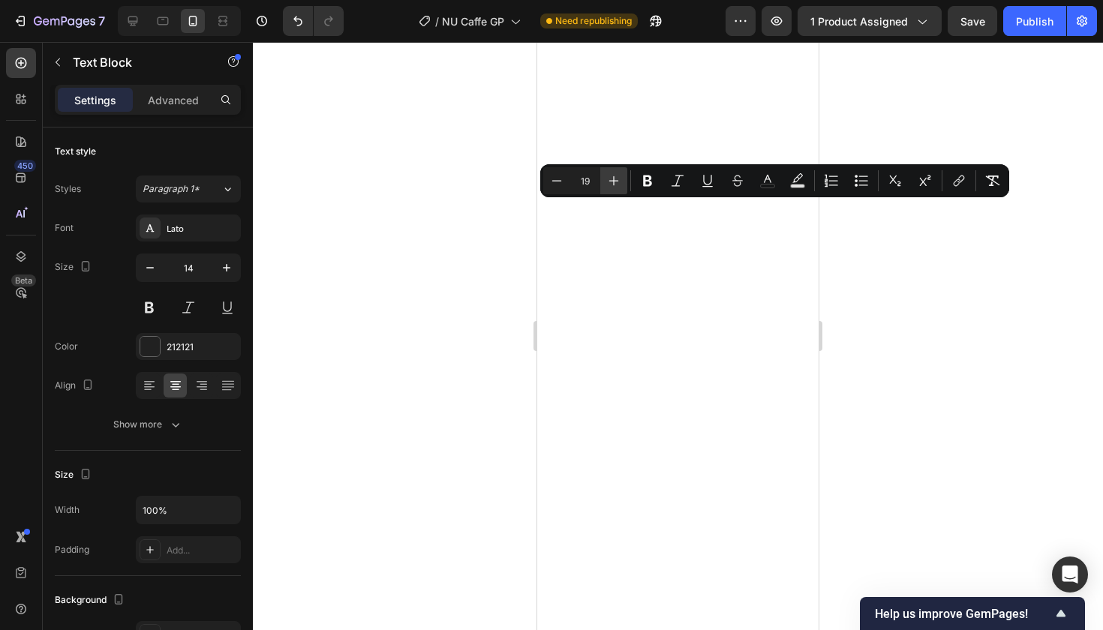
click at [617, 175] on icon "Editor contextual toolbar" at bounding box center [613, 180] width 15 height 15
type input "20"
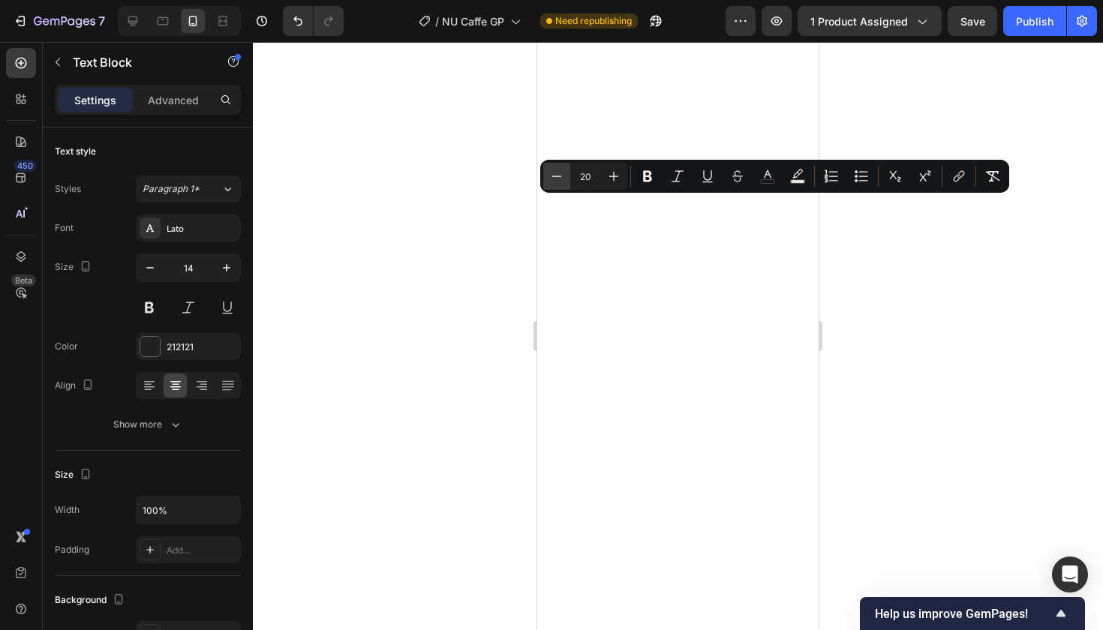
click at [556, 173] on icon "Editor contextual toolbar" at bounding box center [556, 176] width 15 height 15
click at [611, 173] on icon "Editor contextual toolbar" at bounding box center [613, 176] width 15 height 15
type input "20"
click at [508, 283] on div at bounding box center [678, 336] width 850 height 588
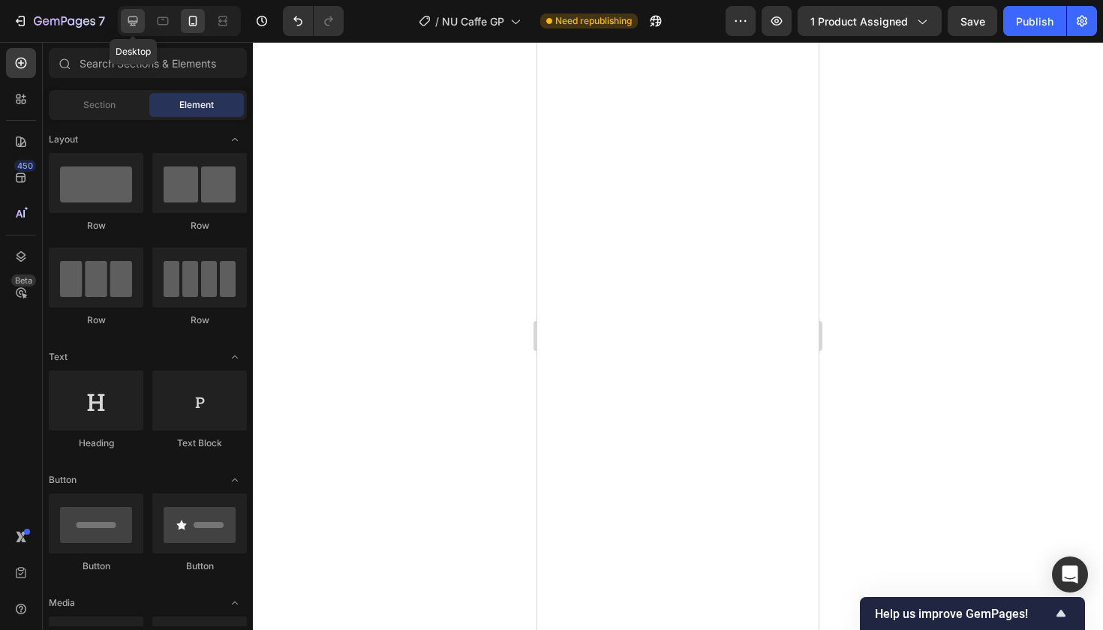
click at [130, 15] on icon at bounding box center [132, 21] width 15 height 15
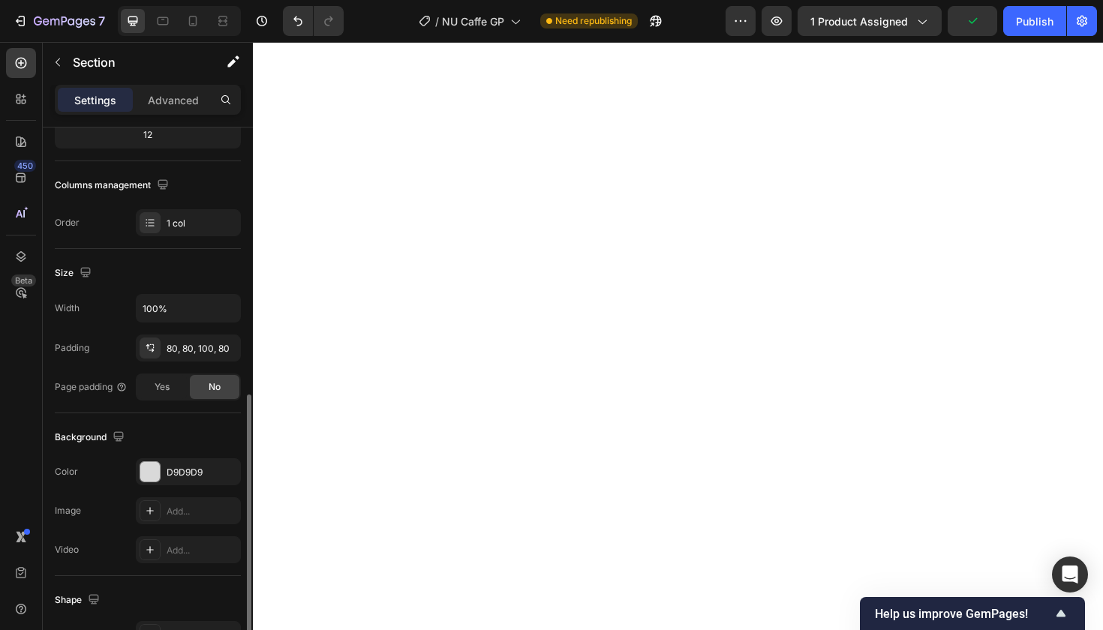
scroll to position [370, 0]
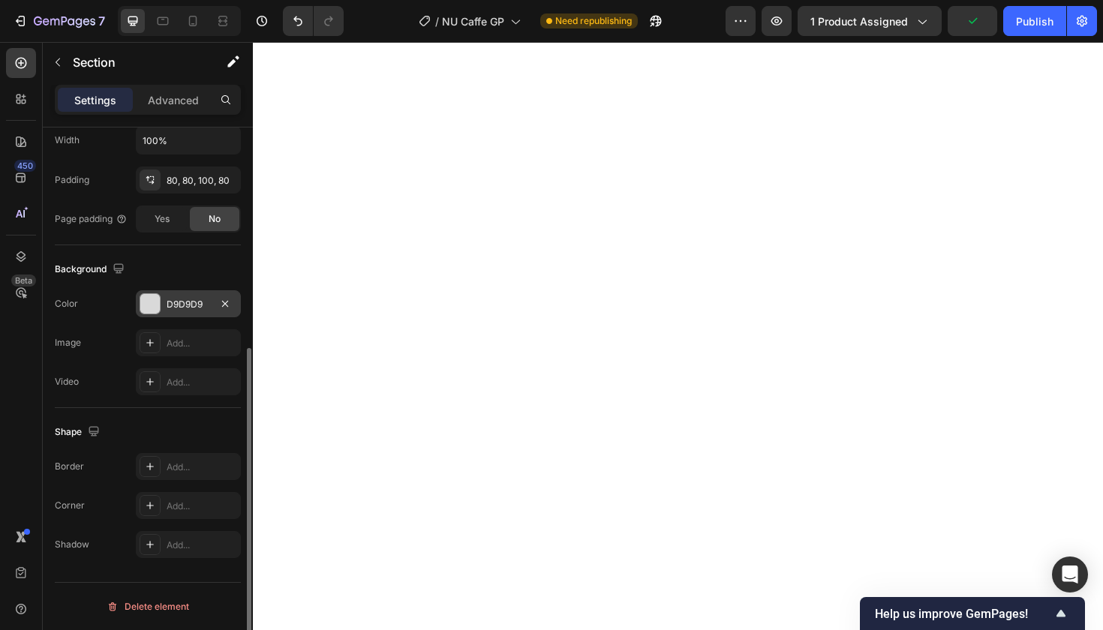
click at [182, 299] on div "D9D9D9" at bounding box center [189, 305] width 44 height 14
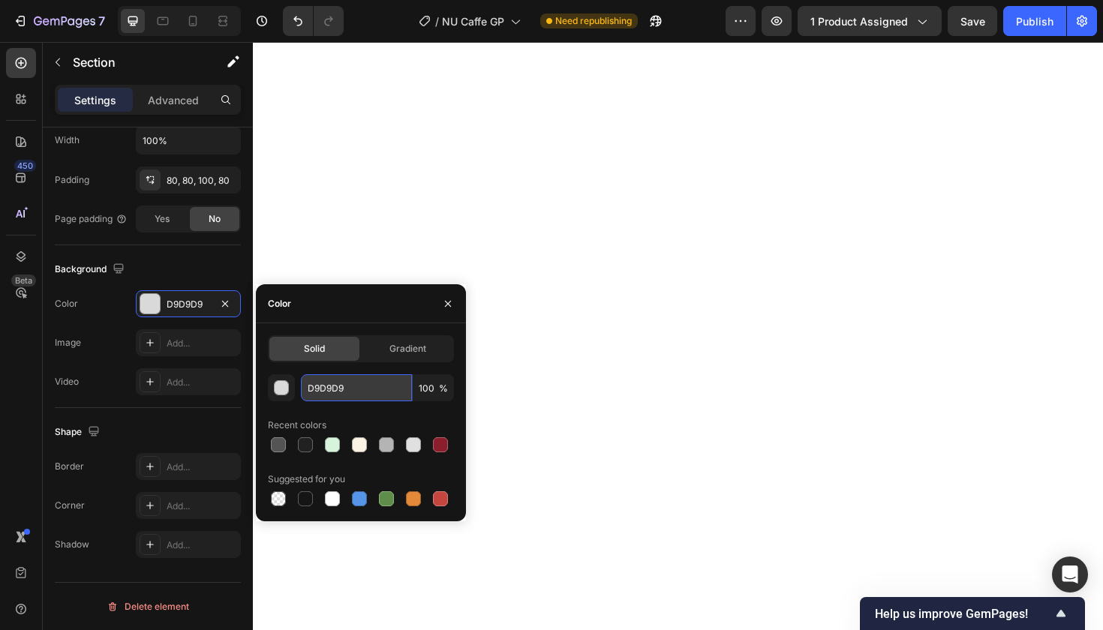
click at [337, 392] on input "D9D9D9" at bounding box center [356, 387] width 111 height 27
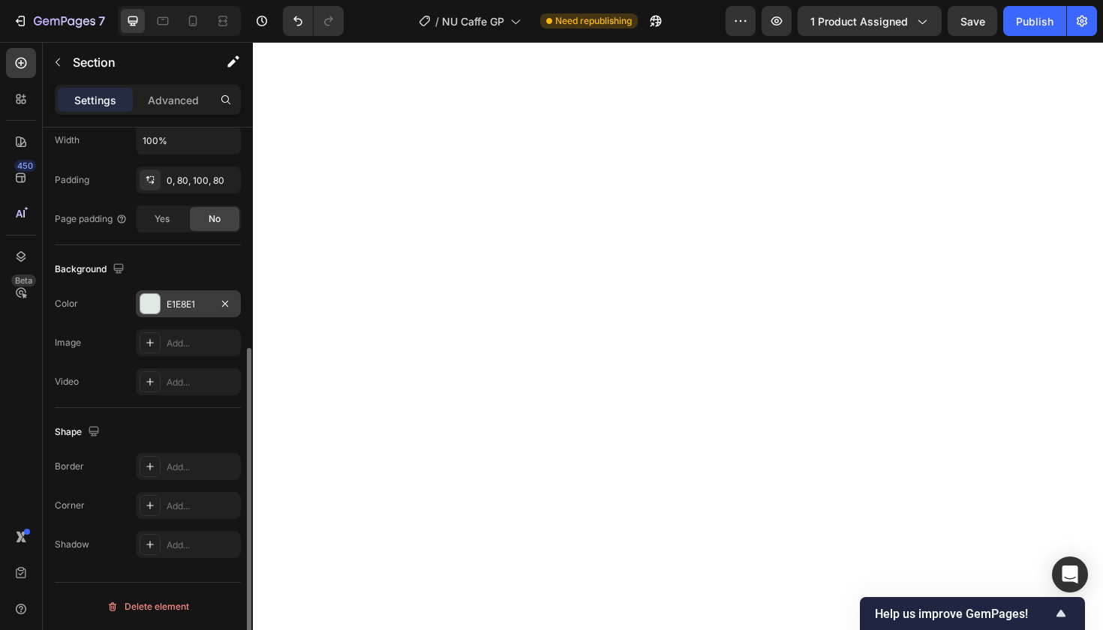
click at [193, 303] on div "E1E8E1" at bounding box center [189, 305] width 44 height 14
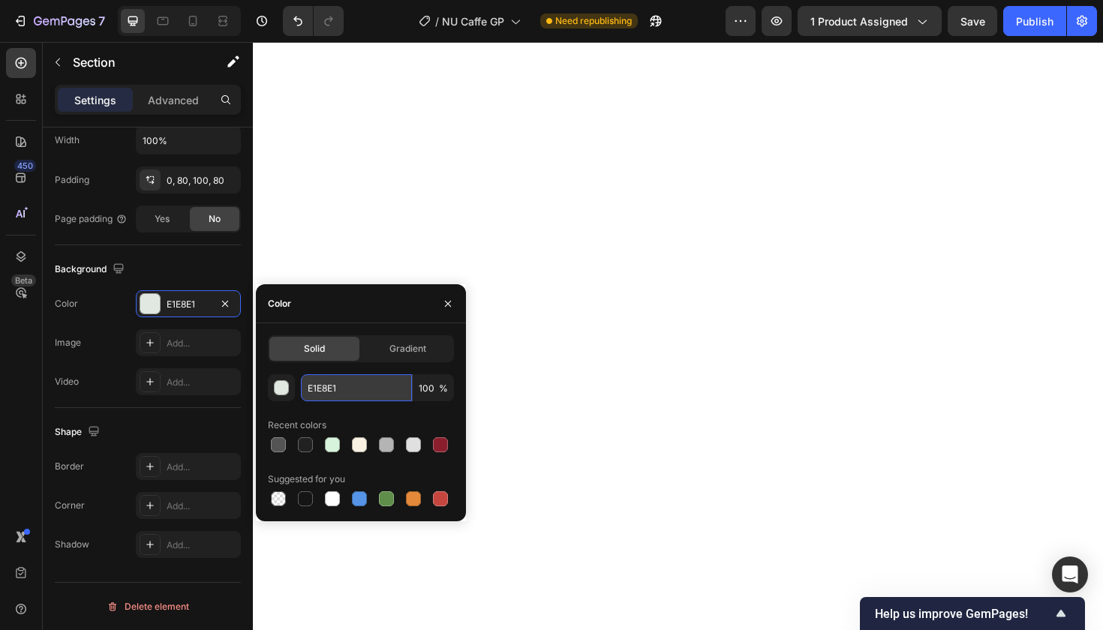
click at [323, 387] on input "E1E8E1" at bounding box center [356, 387] width 111 height 27
paste input "D9D9D9"
type input "D9D9D9"
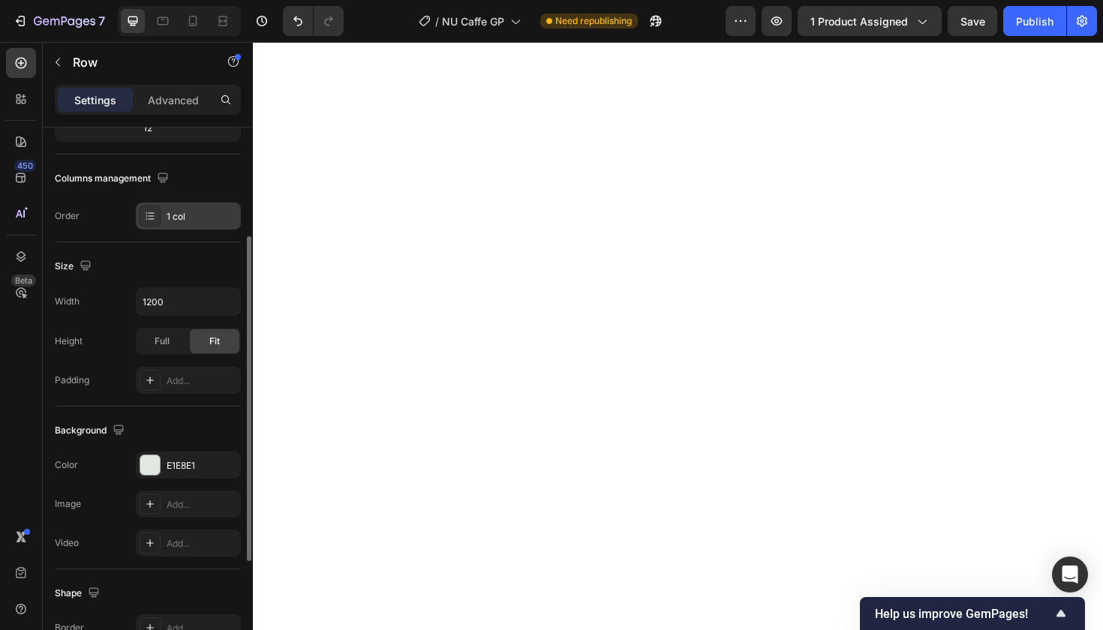
scroll to position [213, 0]
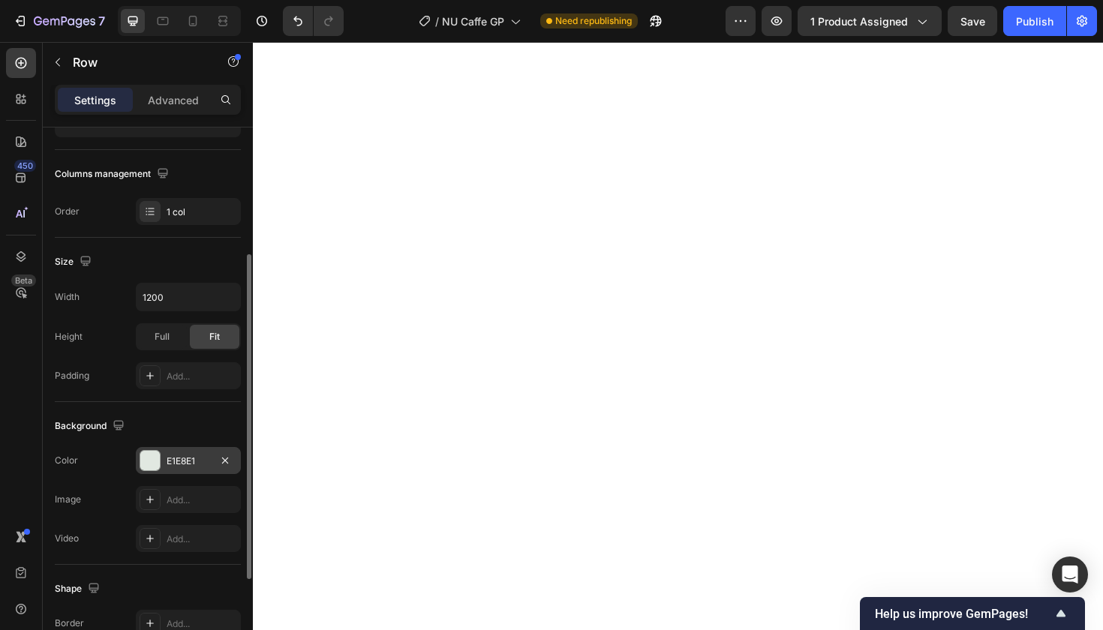
click at [186, 456] on div "E1E8E1" at bounding box center [189, 462] width 44 height 14
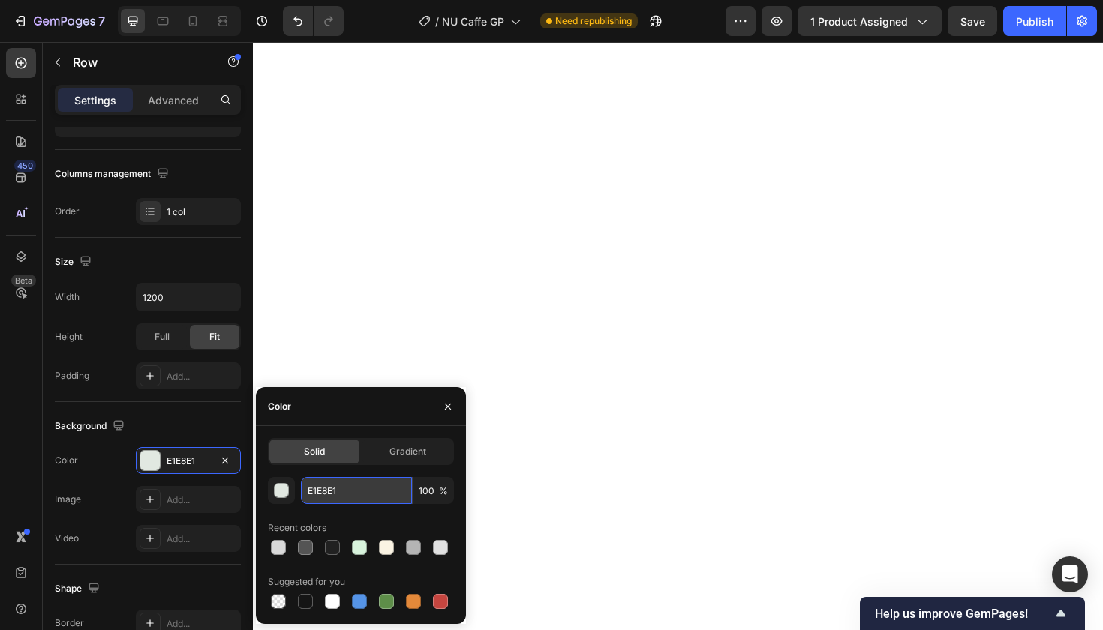
click at [326, 490] on input "E1E8E1" at bounding box center [356, 490] width 111 height 27
paste input "D9D9D9"
type input "D9D9D9"
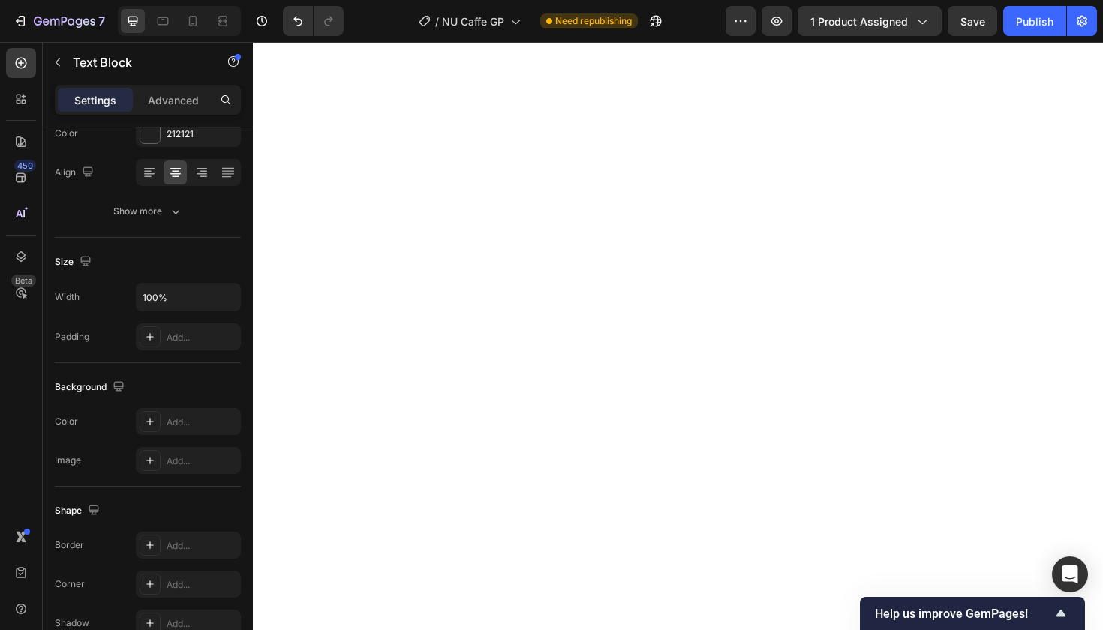
scroll to position [0, 0]
